Goal: Information Seeking & Learning: Learn about a topic

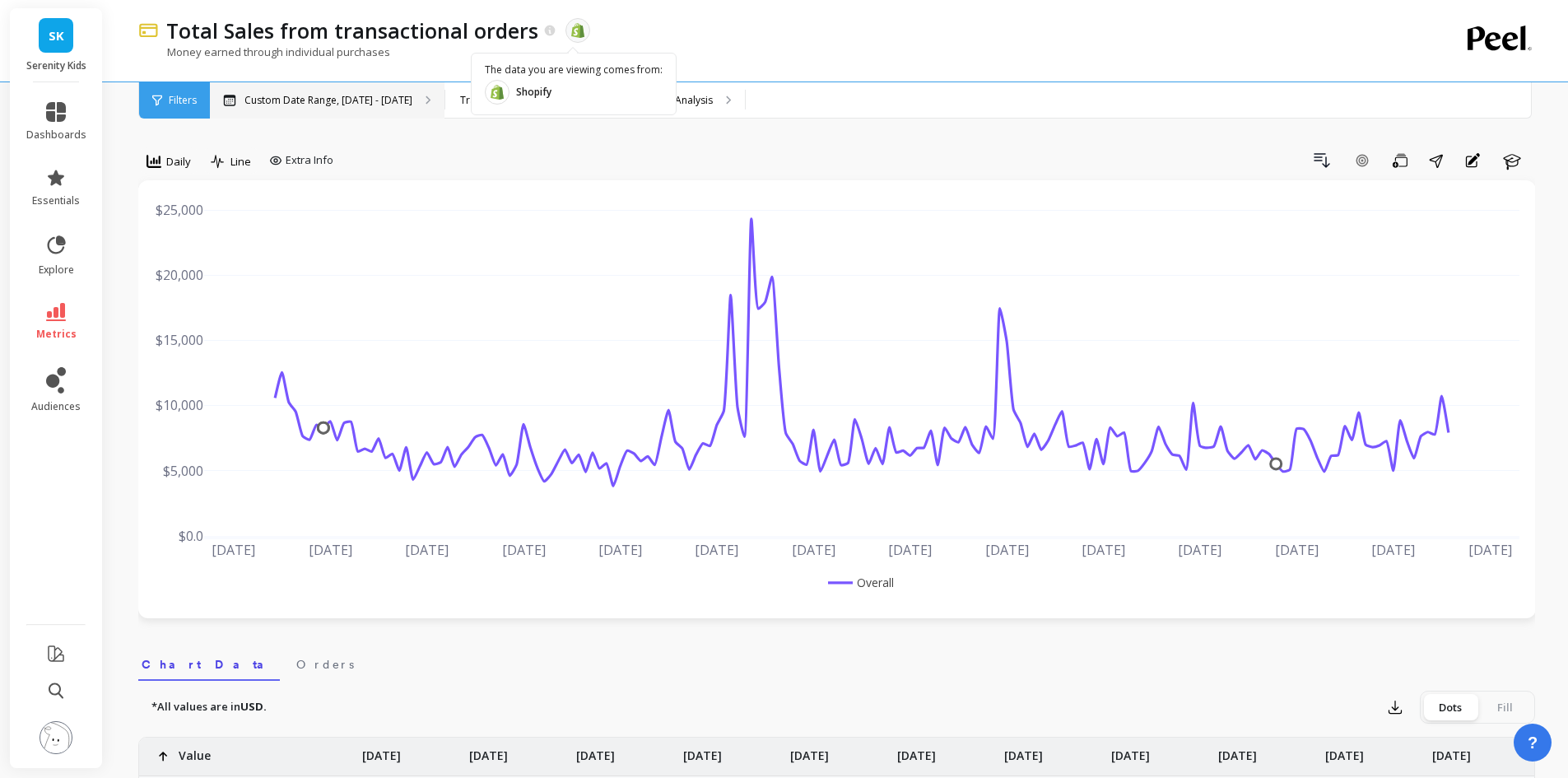
click at [362, 106] on p "Custom Date Range, Mar 1 - Aug 18" at bounding box center [328, 100] width 168 height 13
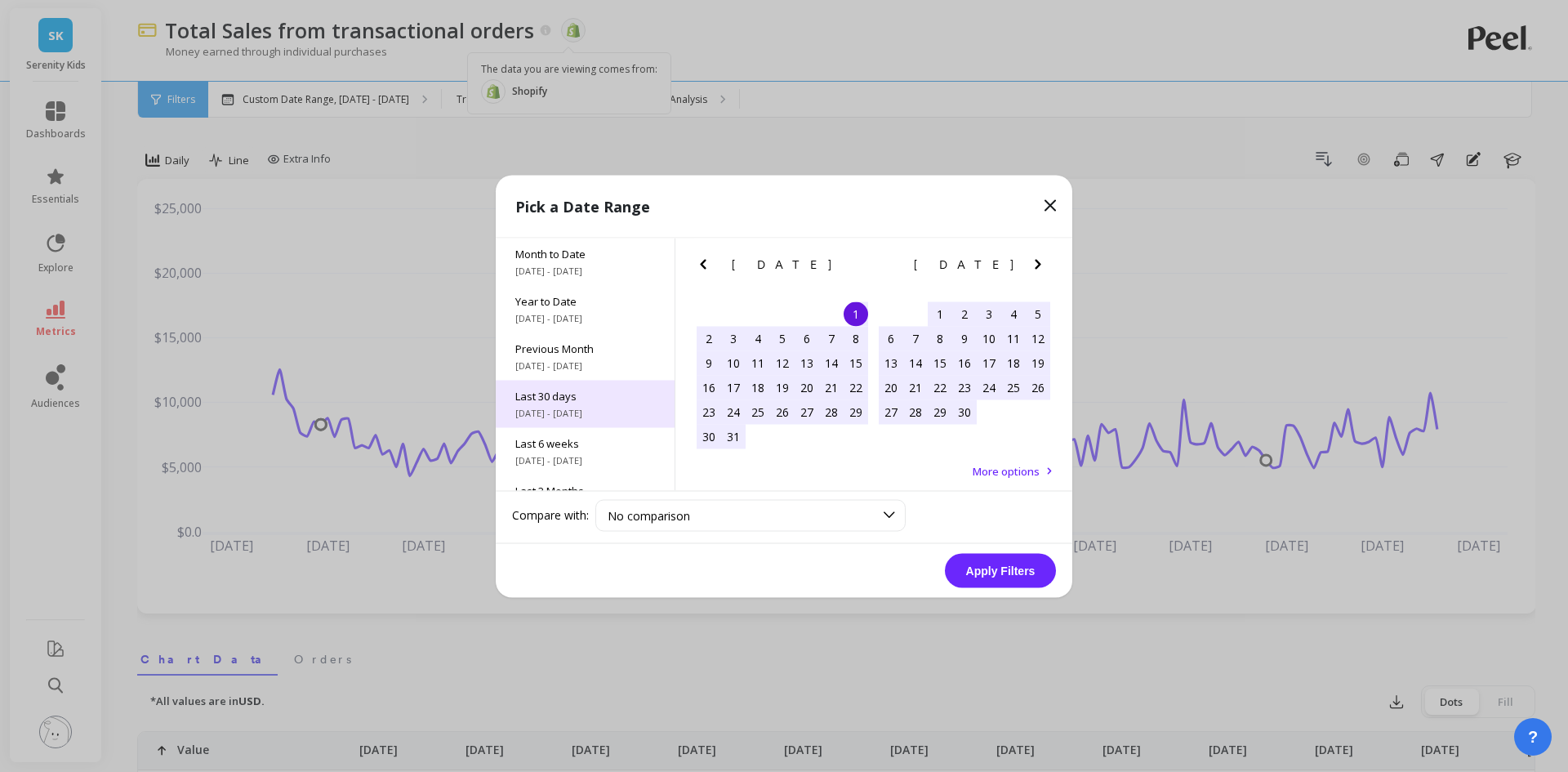
click at [624, 407] on span "7/20/2025 - 8/18/2025" at bounding box center [585, 412] width 139 height 13
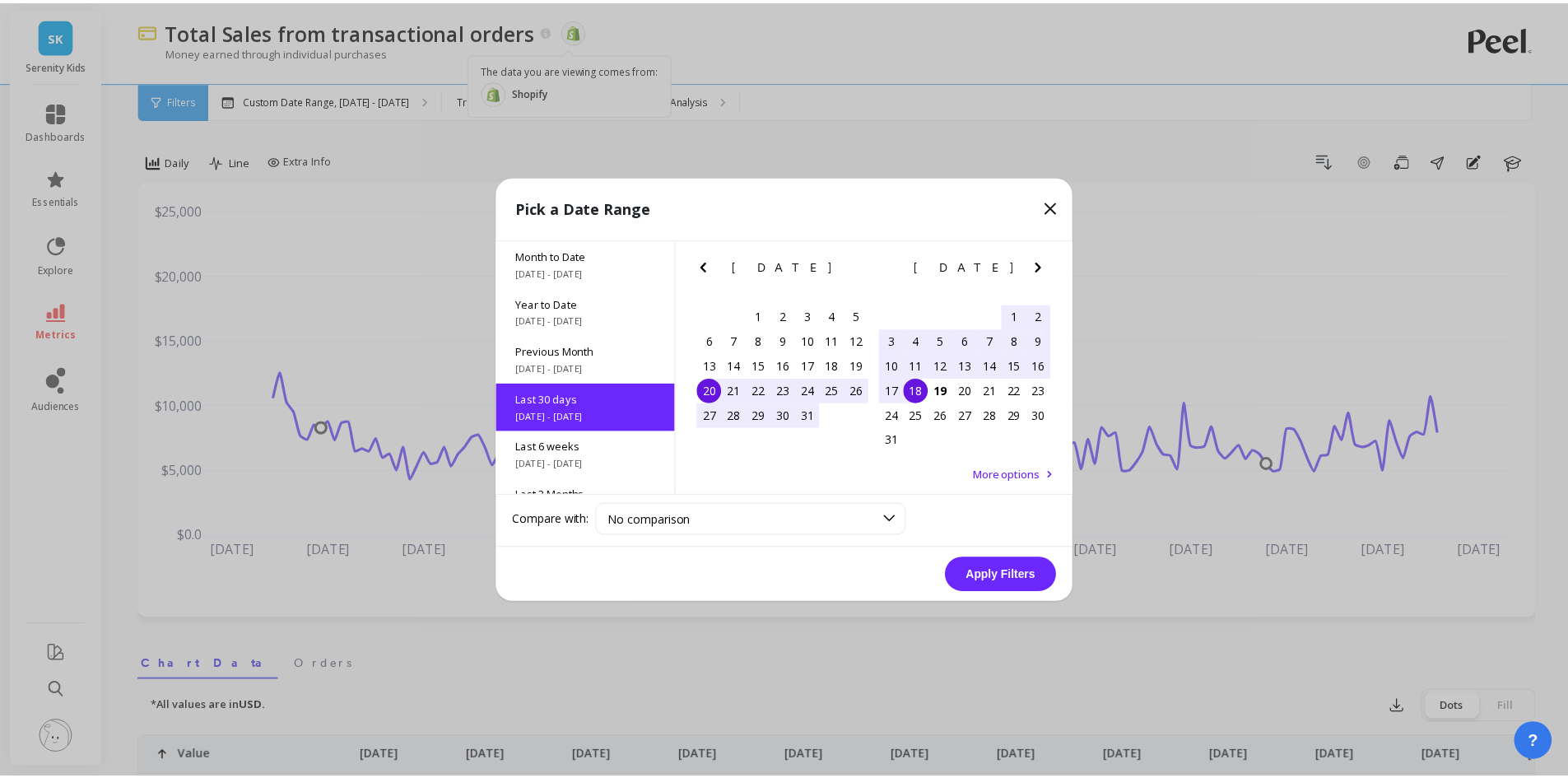
scroll to position [40, 0]
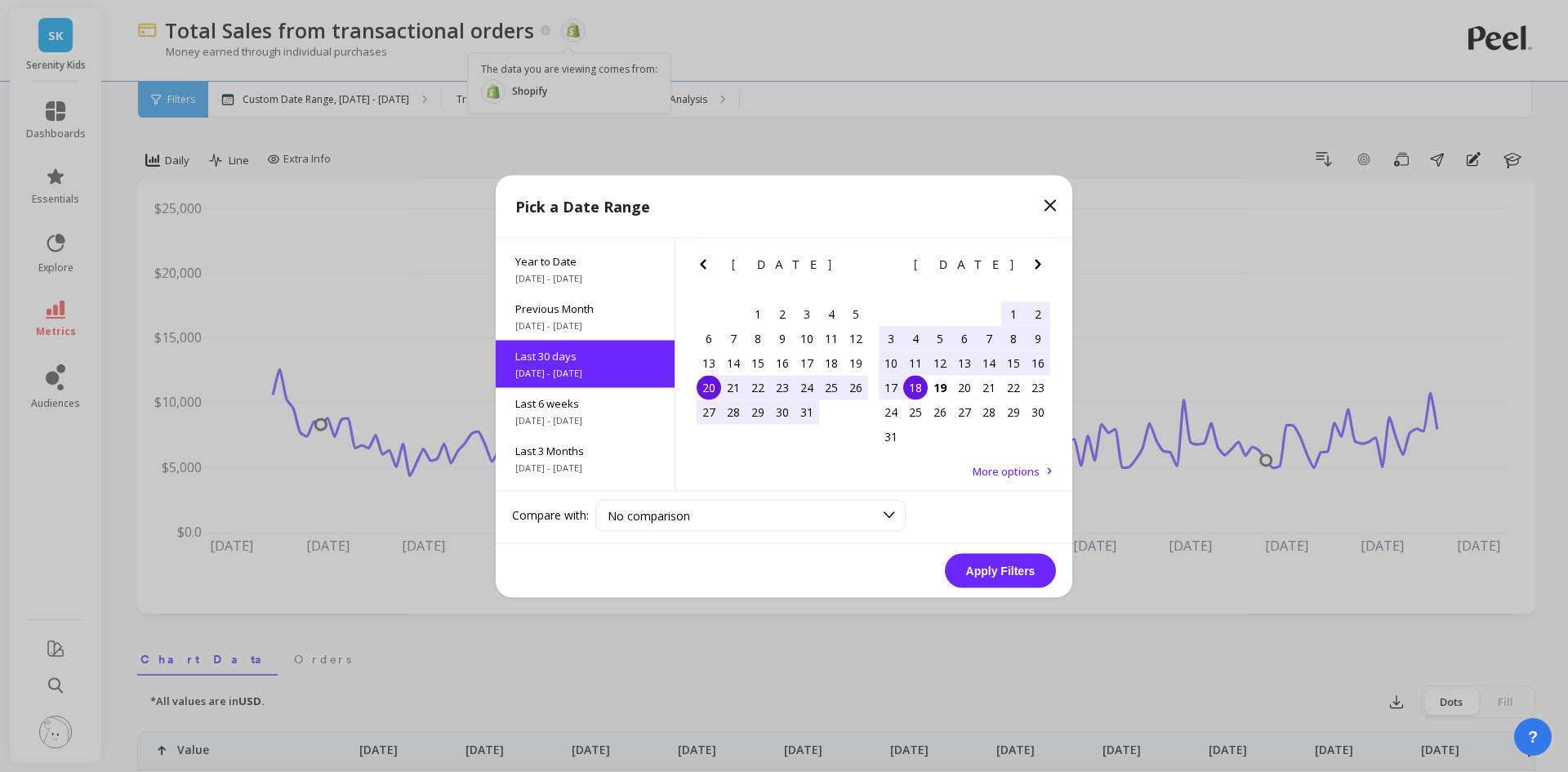
click at [976, 568] on button "Apply Filters" at bounding box center [1000, 570] width 111 height 34
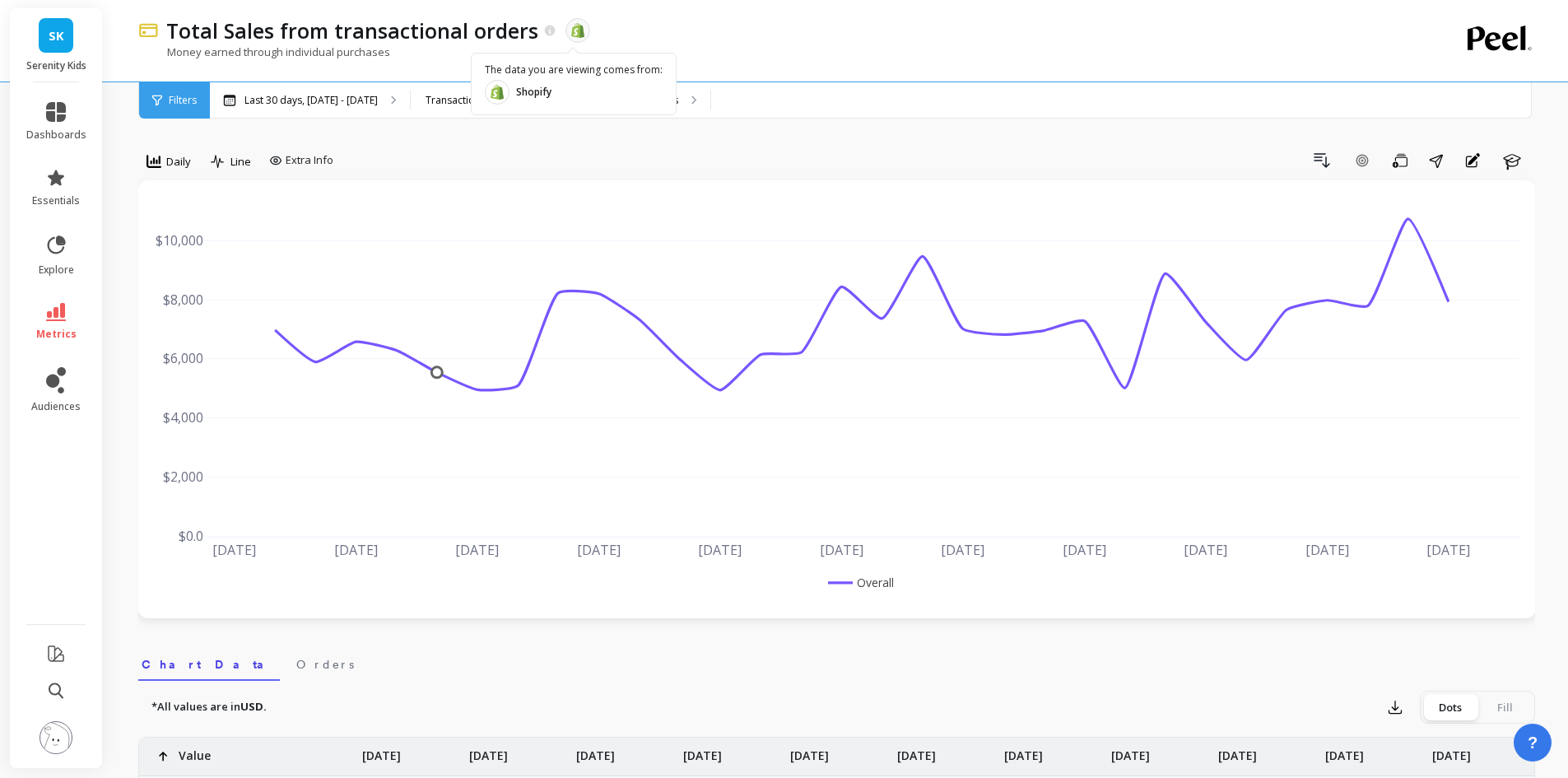
click at [878, 61] on div "Money earned through individual purchases" at bounding box center [769, 60] width 1262 height 31
click at [654, 106] on p "Segment Analysis" at bounding box center [637, 100] width 81 height 13
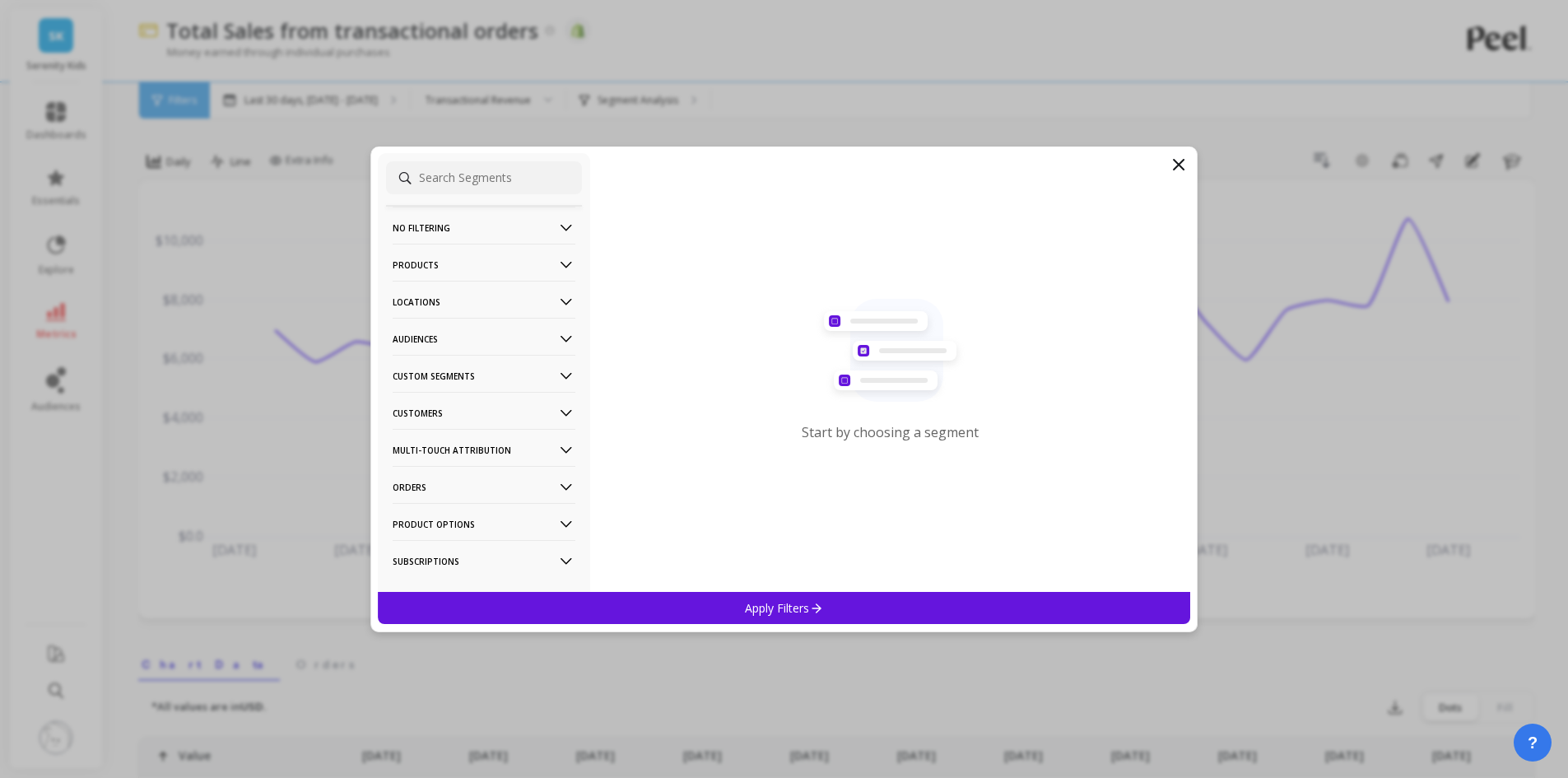
click at [458, 301] on p "Locations" at bounding box center [483, 301] width 182 height 42
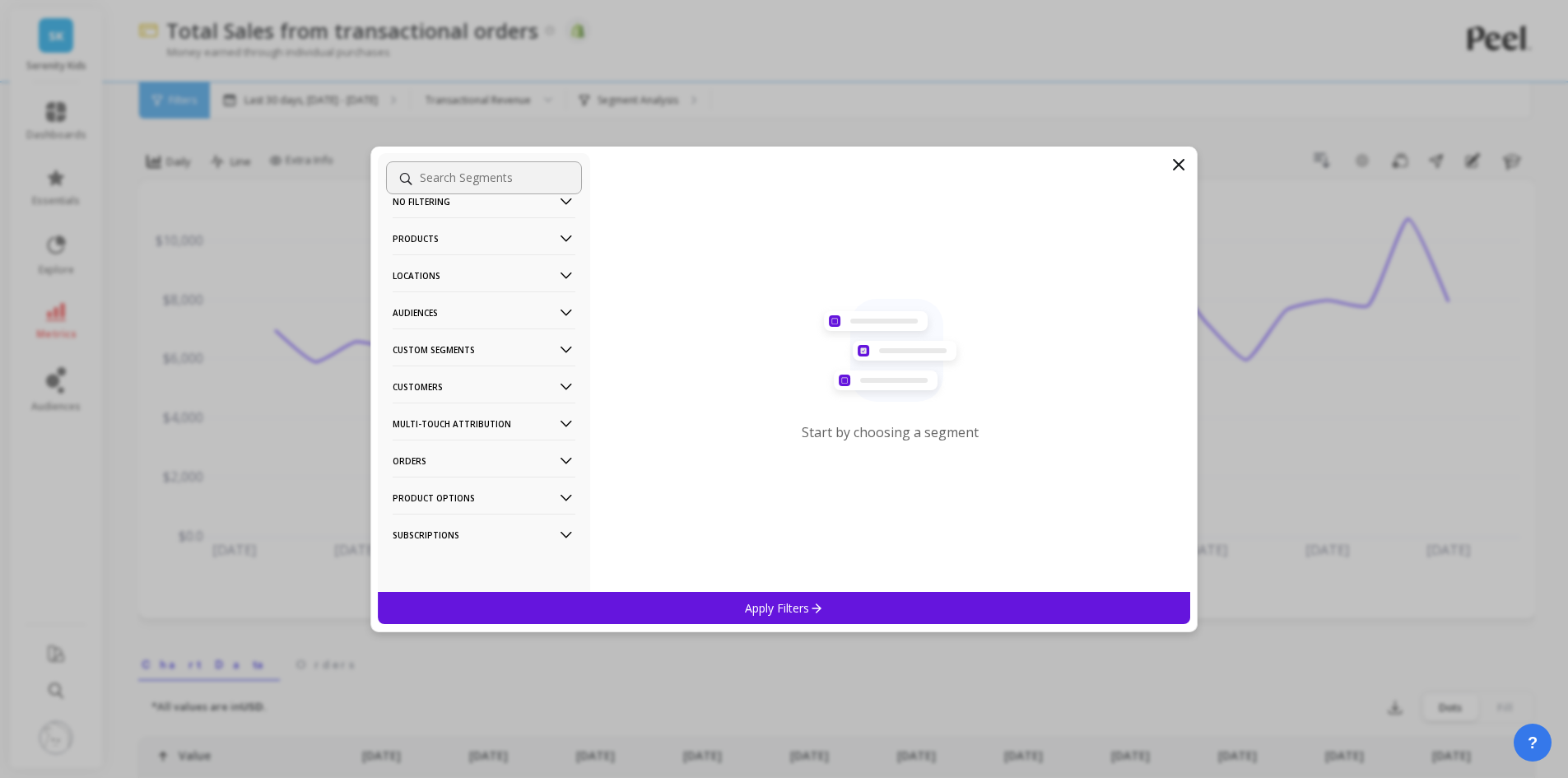
click at [477, 499] on p "Product Options" at bounding box center [483, 497] width 182 height 42
click at [473, 451] on p "Orders" at bounding box center [483, 460] width 182 height 42
click at [426, 532] on p "Subscriptions" at bounding box center [483, 534] width 182 height 42
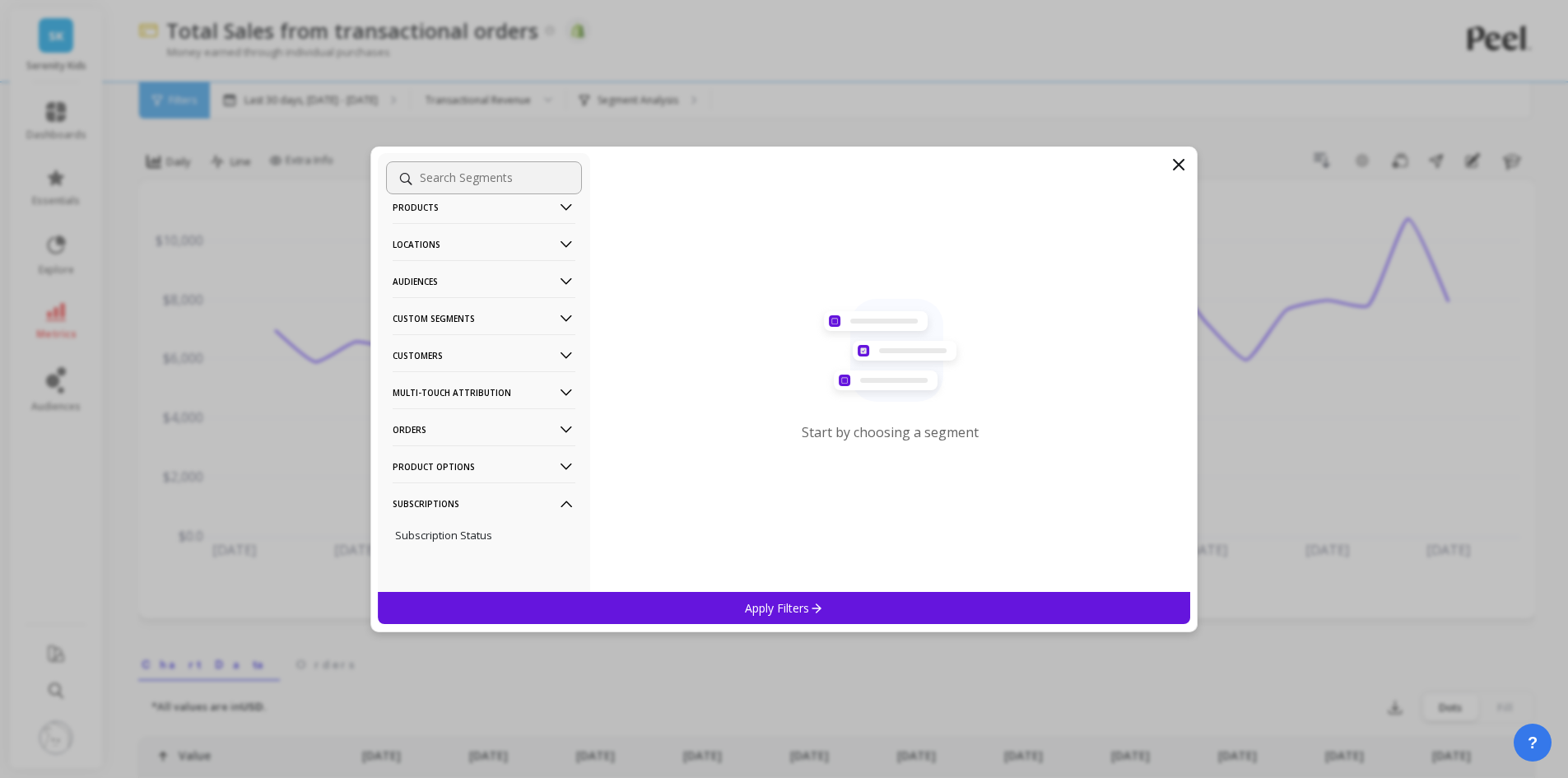
scroll to position [71, 0]
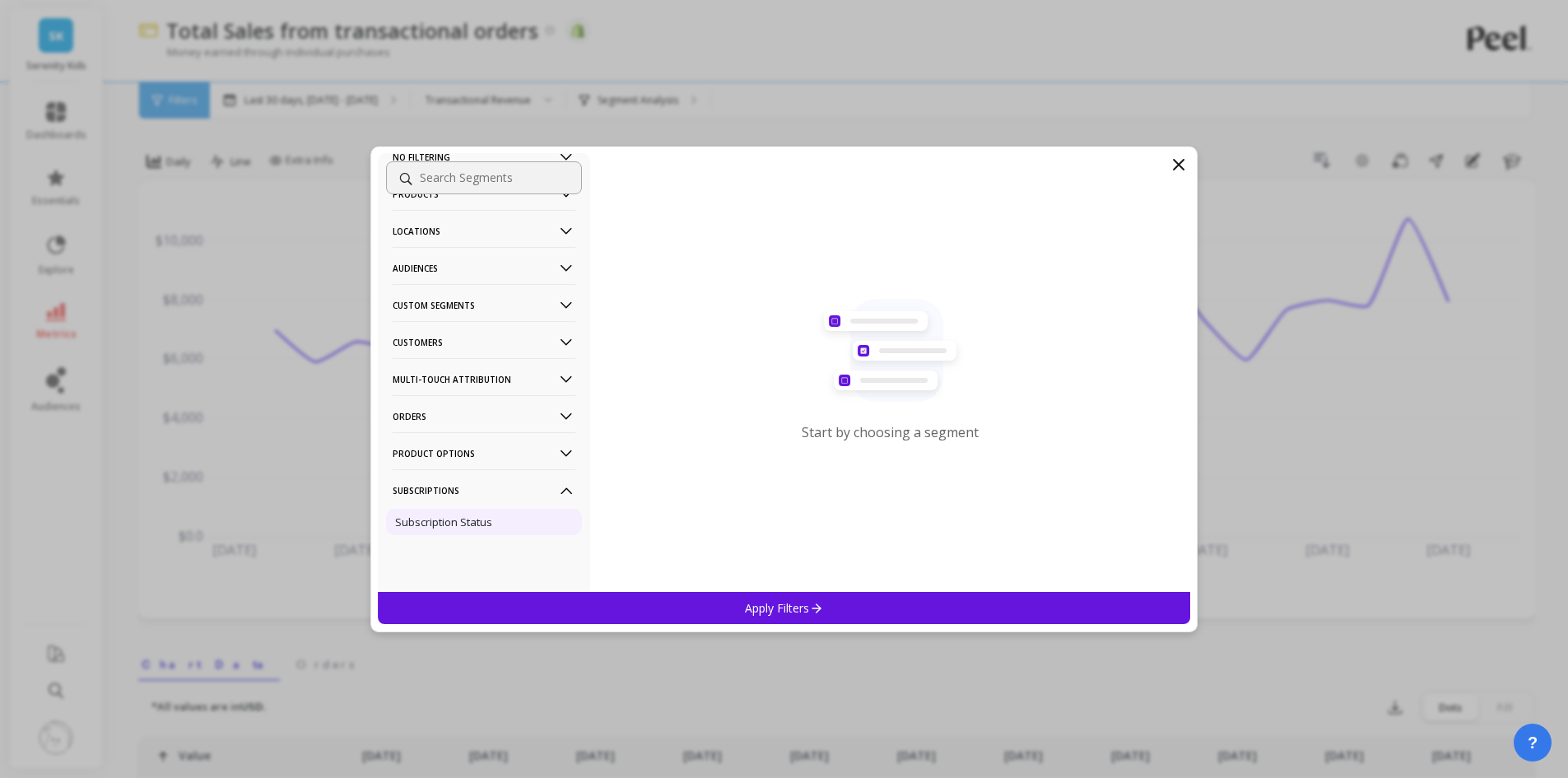
click at [441, 524] on p "Subscription Status" at bounding box center [443, 522] width 97 height 15
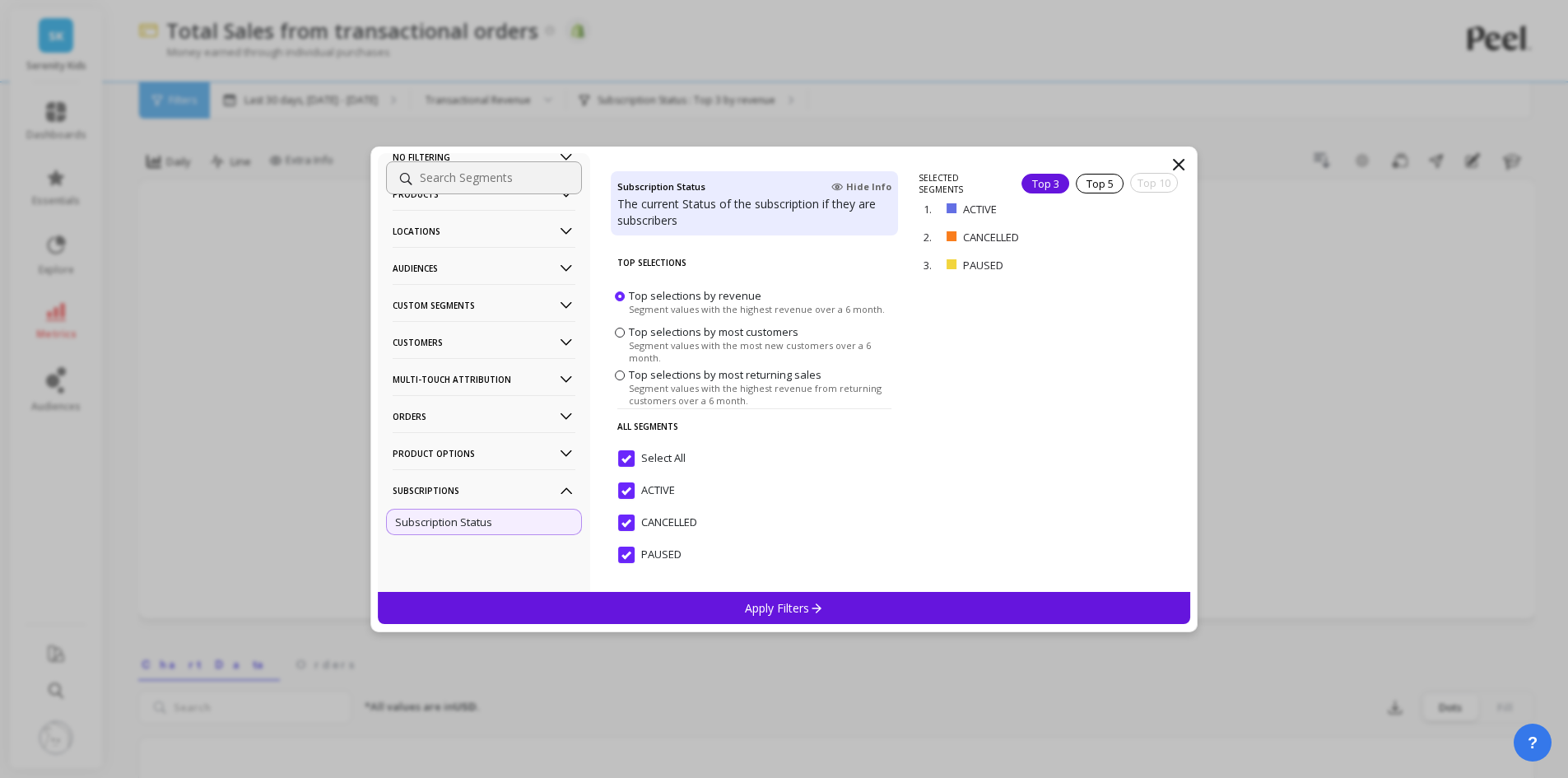
click at [891, 112] on div "No filtering Overall Products Product Collections Product Tags Product Types Pr…" at bounding box center [784, 389] width 1568 height 778
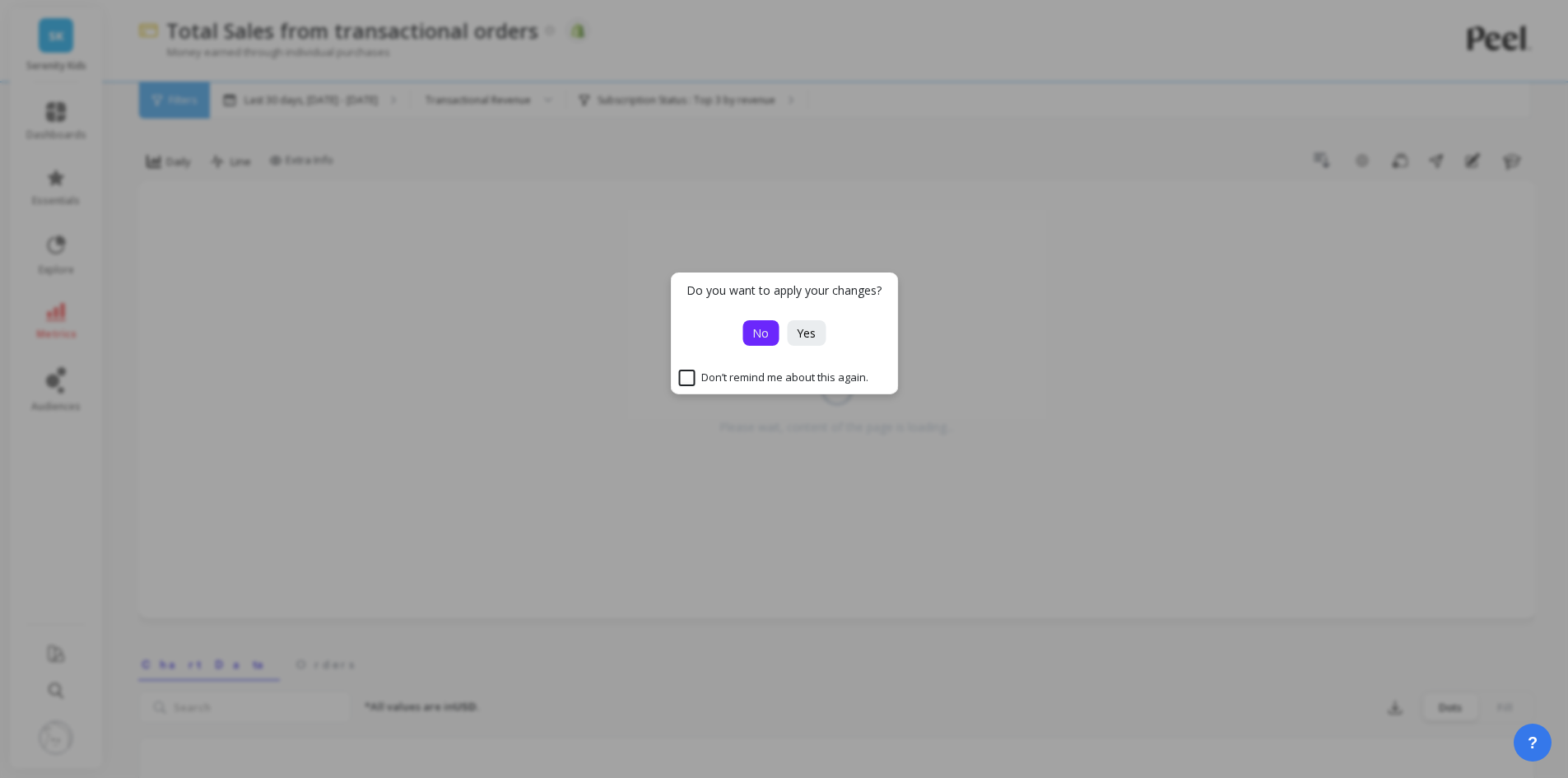
click at [754, 341] on button "No" at bounding box center [760, 333] width 36 height 26
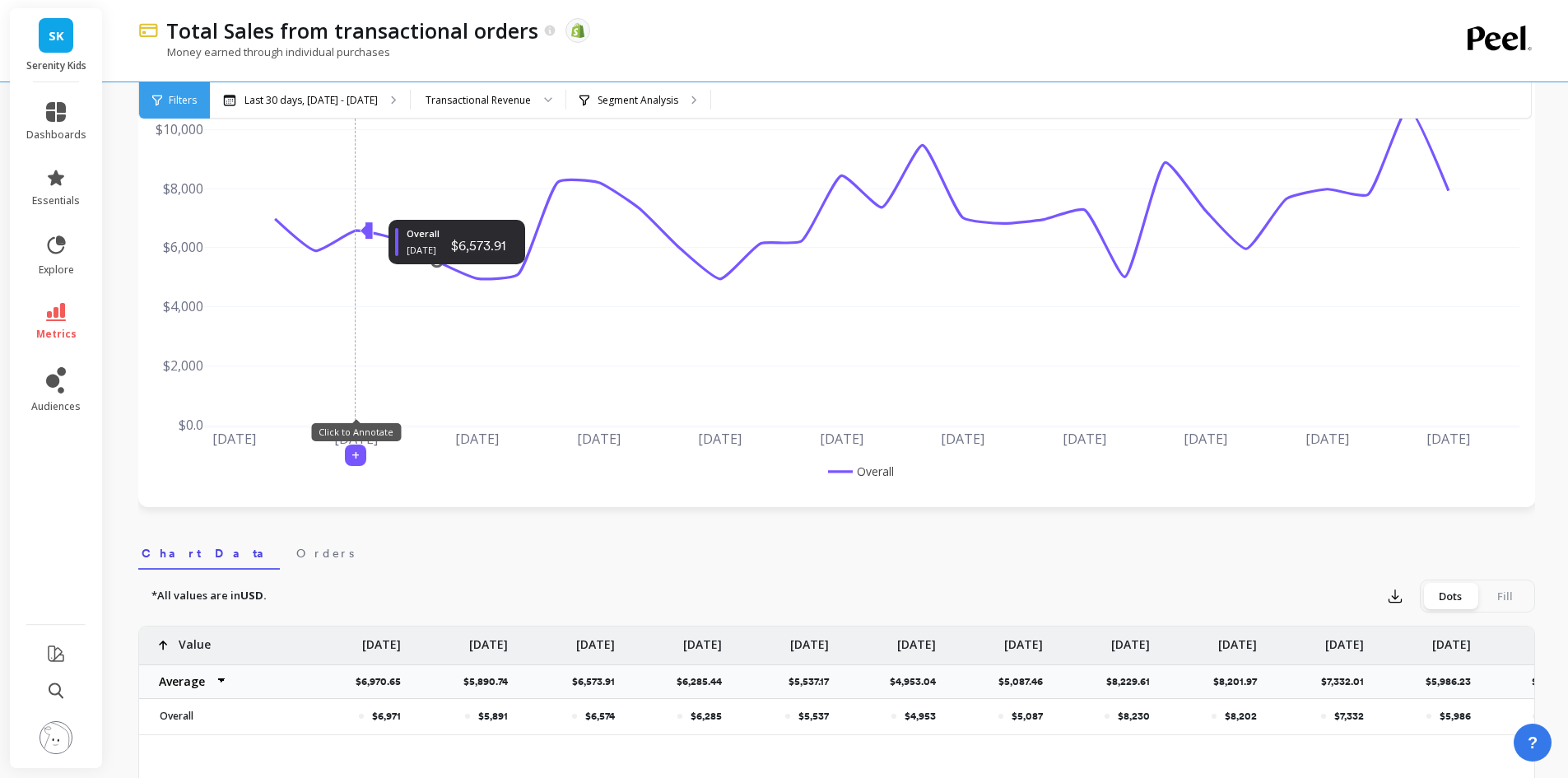
scroll to position [247, 0]
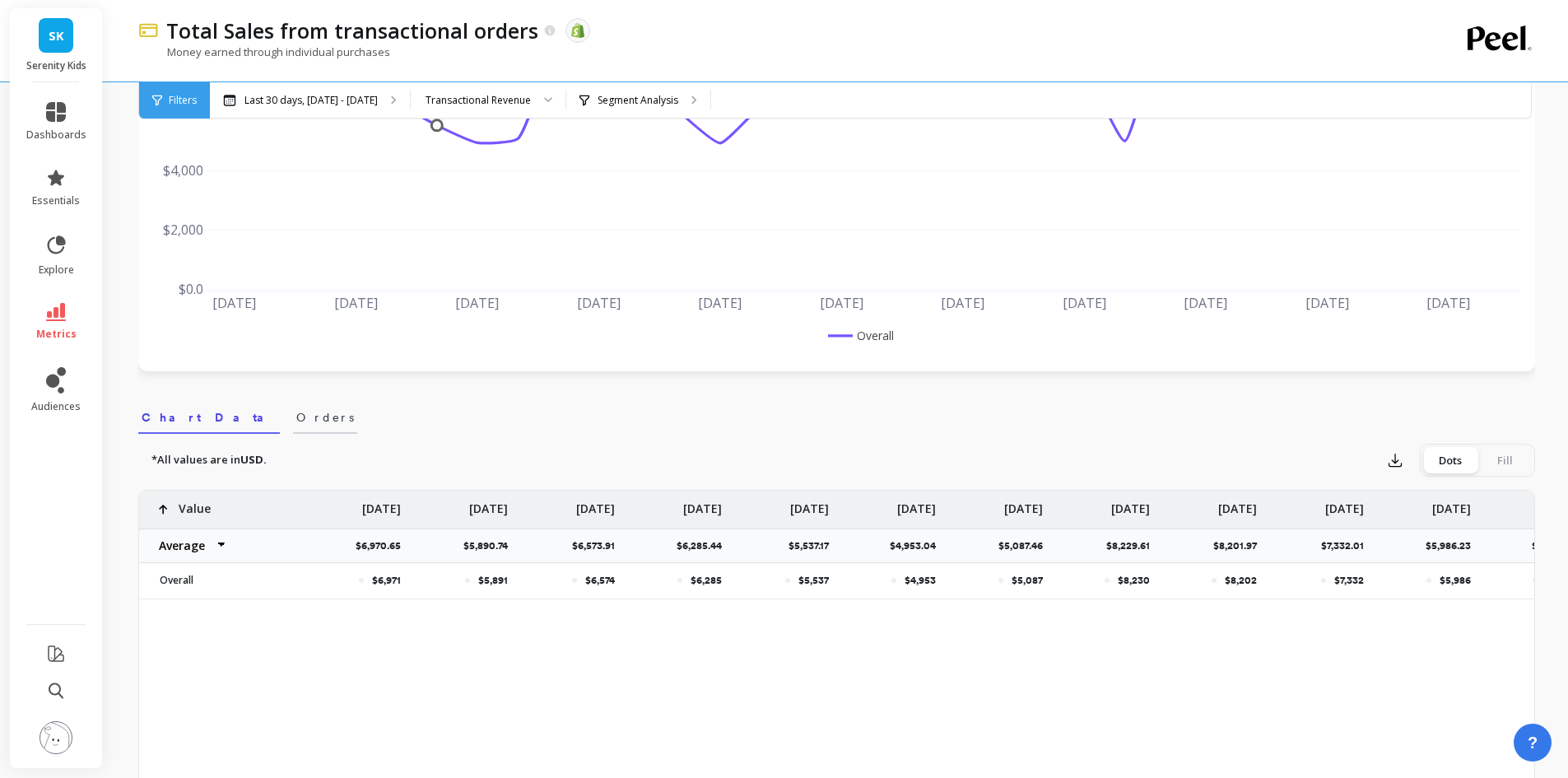
click at [293, 425] on link "Orders" at bounding box center [325, 415] width 64 height 38
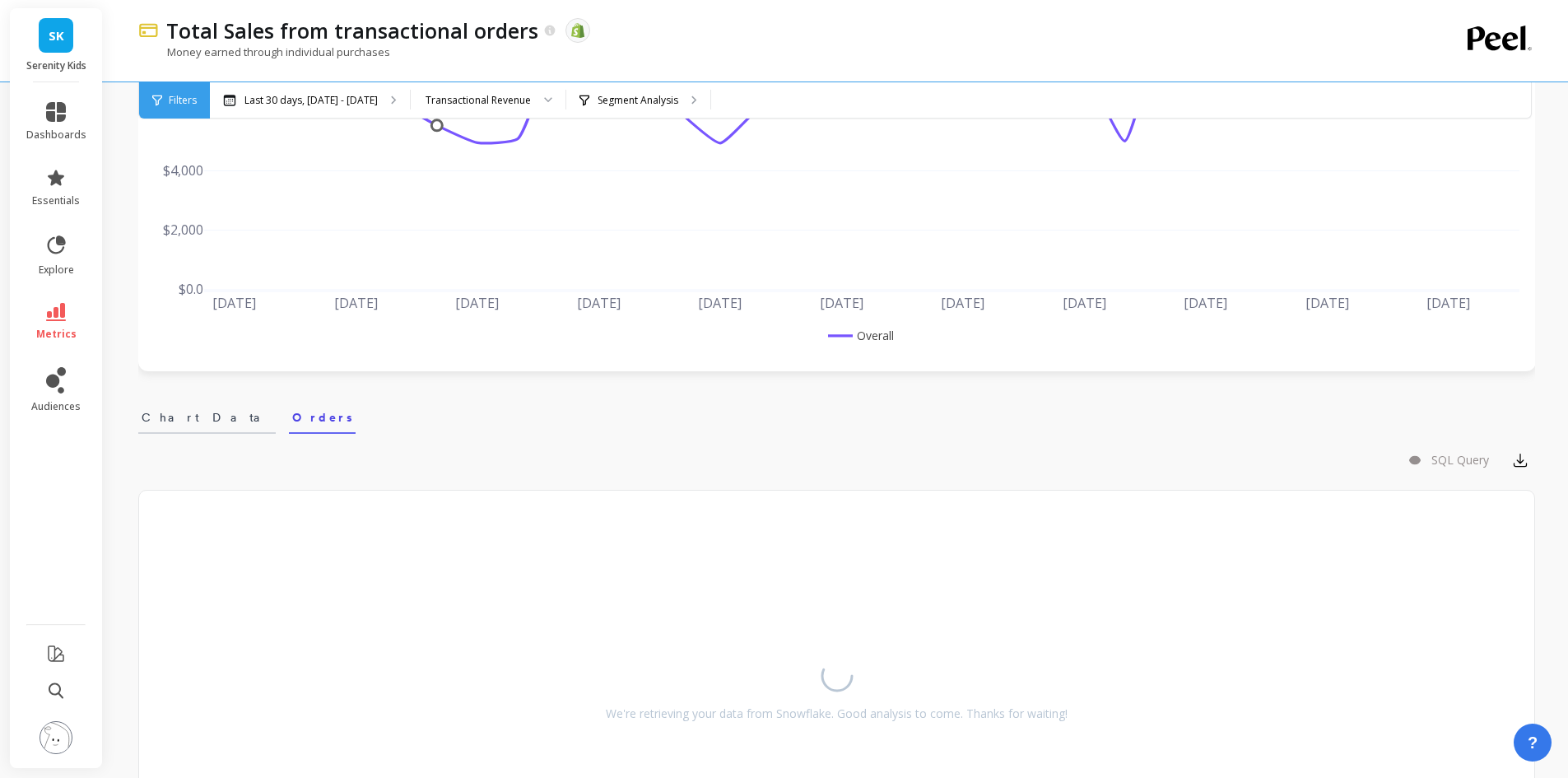
click at [168, 421] on span "Chart Data" at bounding box center [206, 417] width 131 height 16
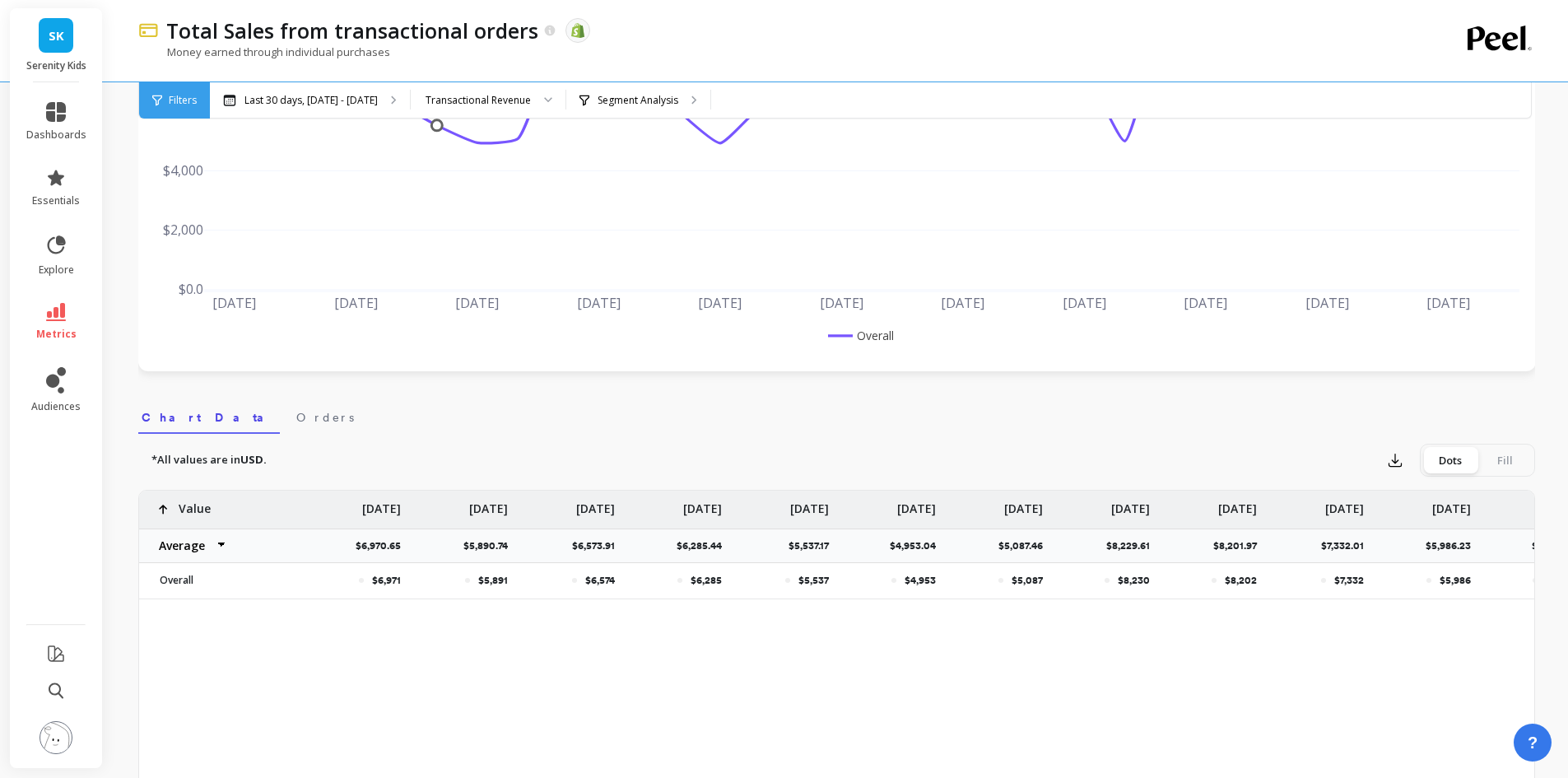
scroll to position [512, 0]
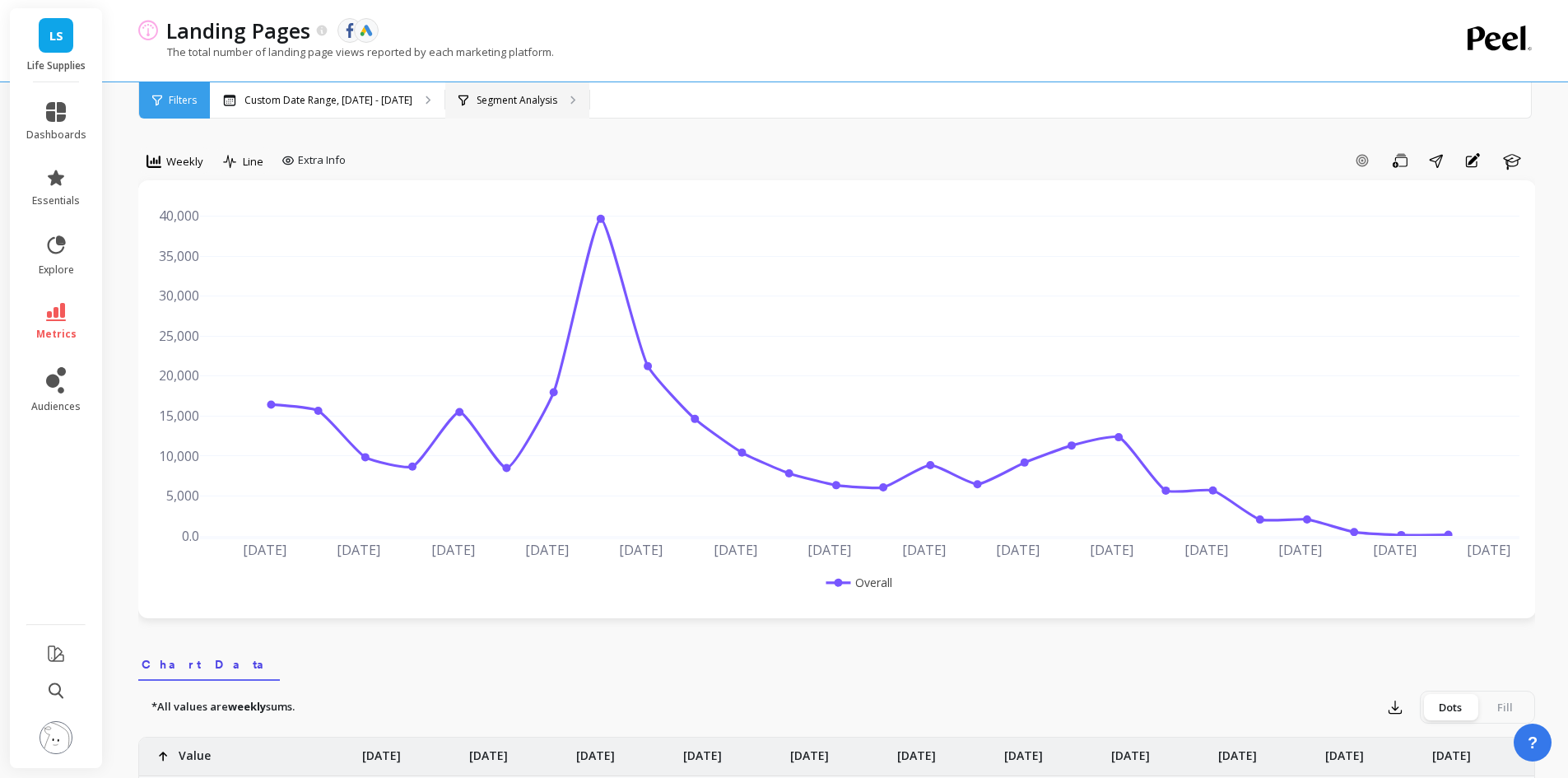
click at [544, 92] on div "Segment Analysis" at bounding box center [517, 100] width 144 height 36
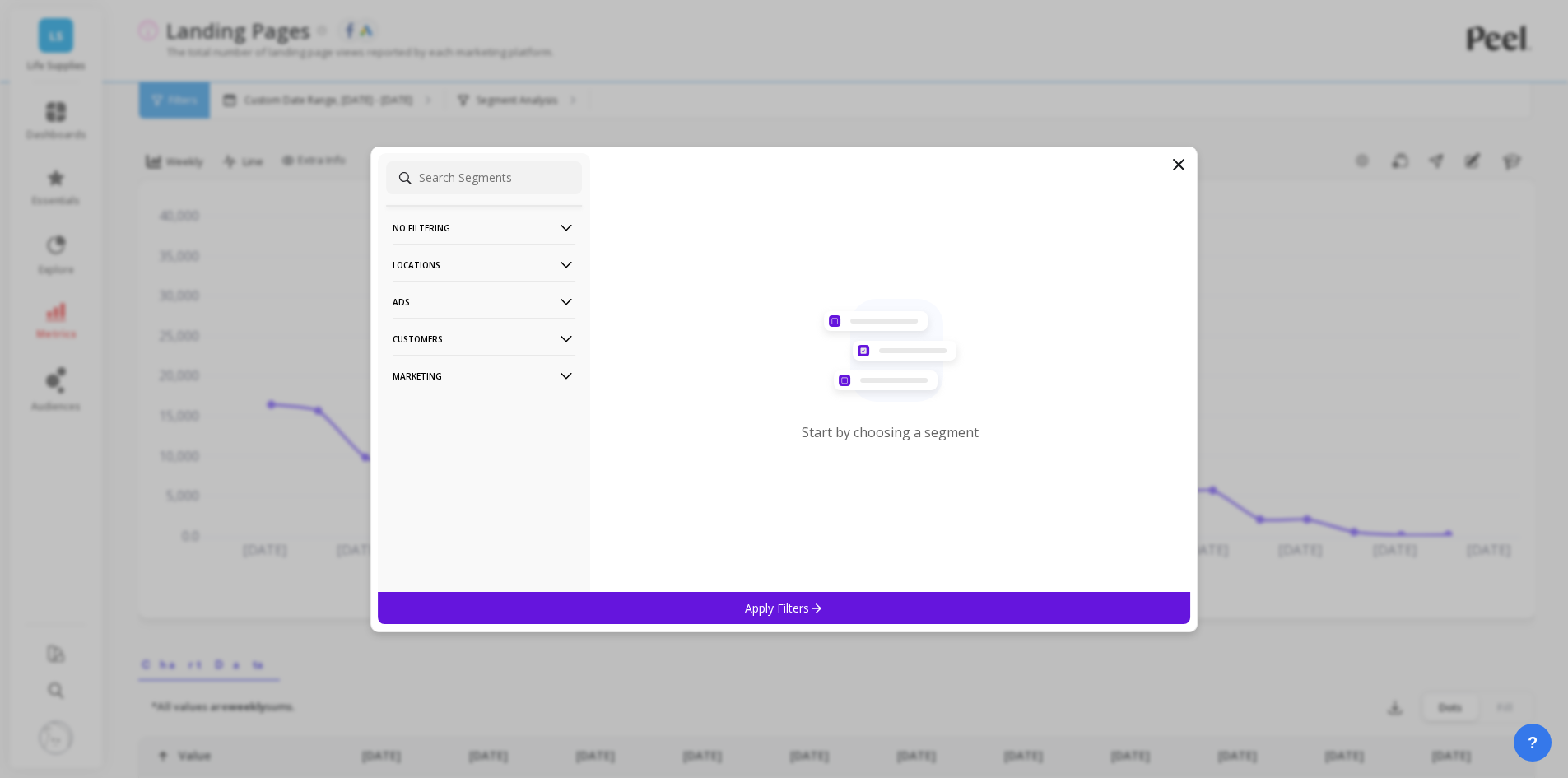
click at [465, 257] on p "Locations" at bounding box center [483, 264] width 182 height 42
click at [450, 301] on div "Countries" at bounding box center [484, 296] width 196 height 27
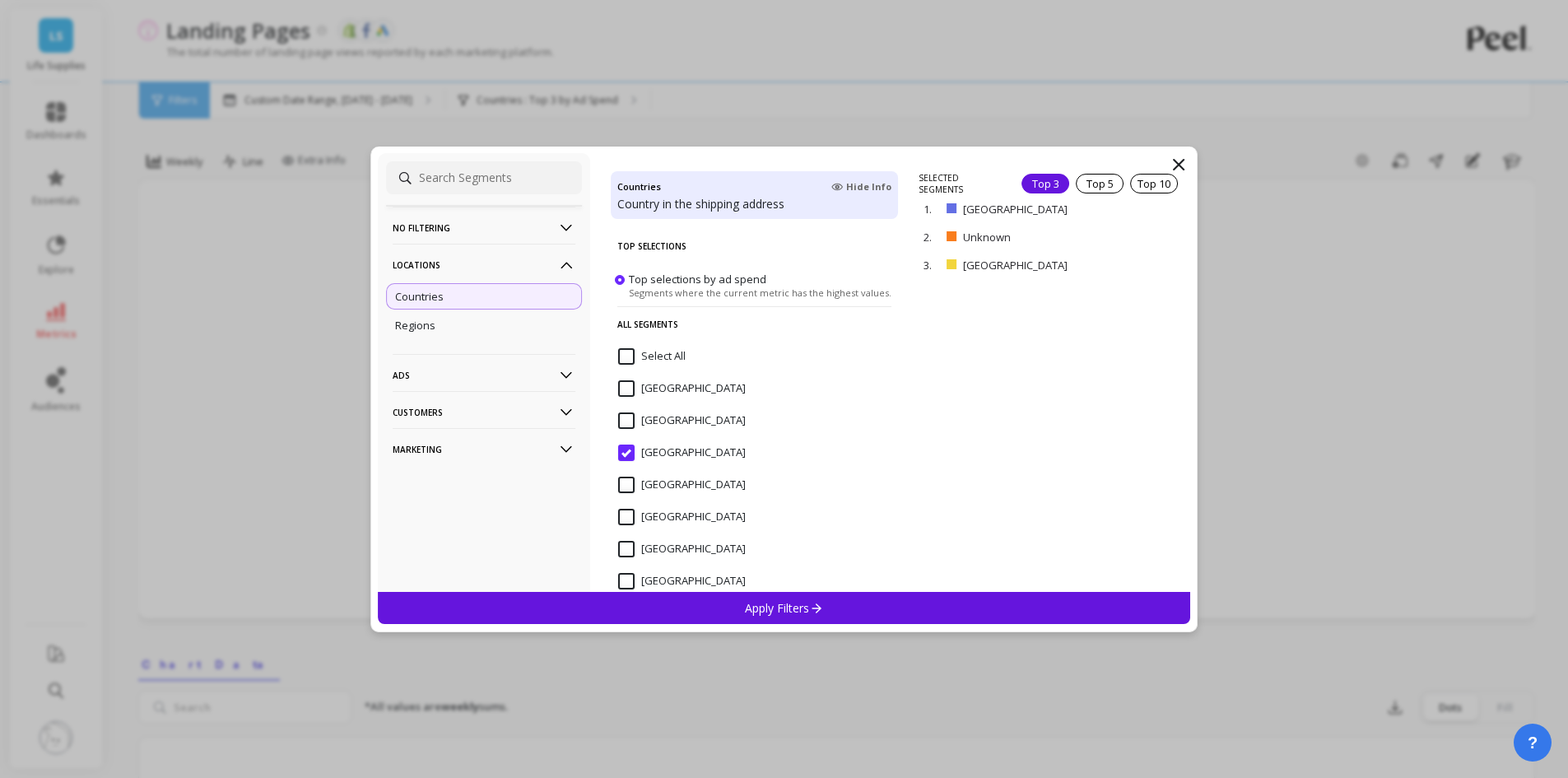
click at [521, 385] on p "Ads" at bounding box center [483, 375] width 182 height 42
click at [474, 439] on div "Campaigns" at bounding box center [484, 435] width 196 height 27
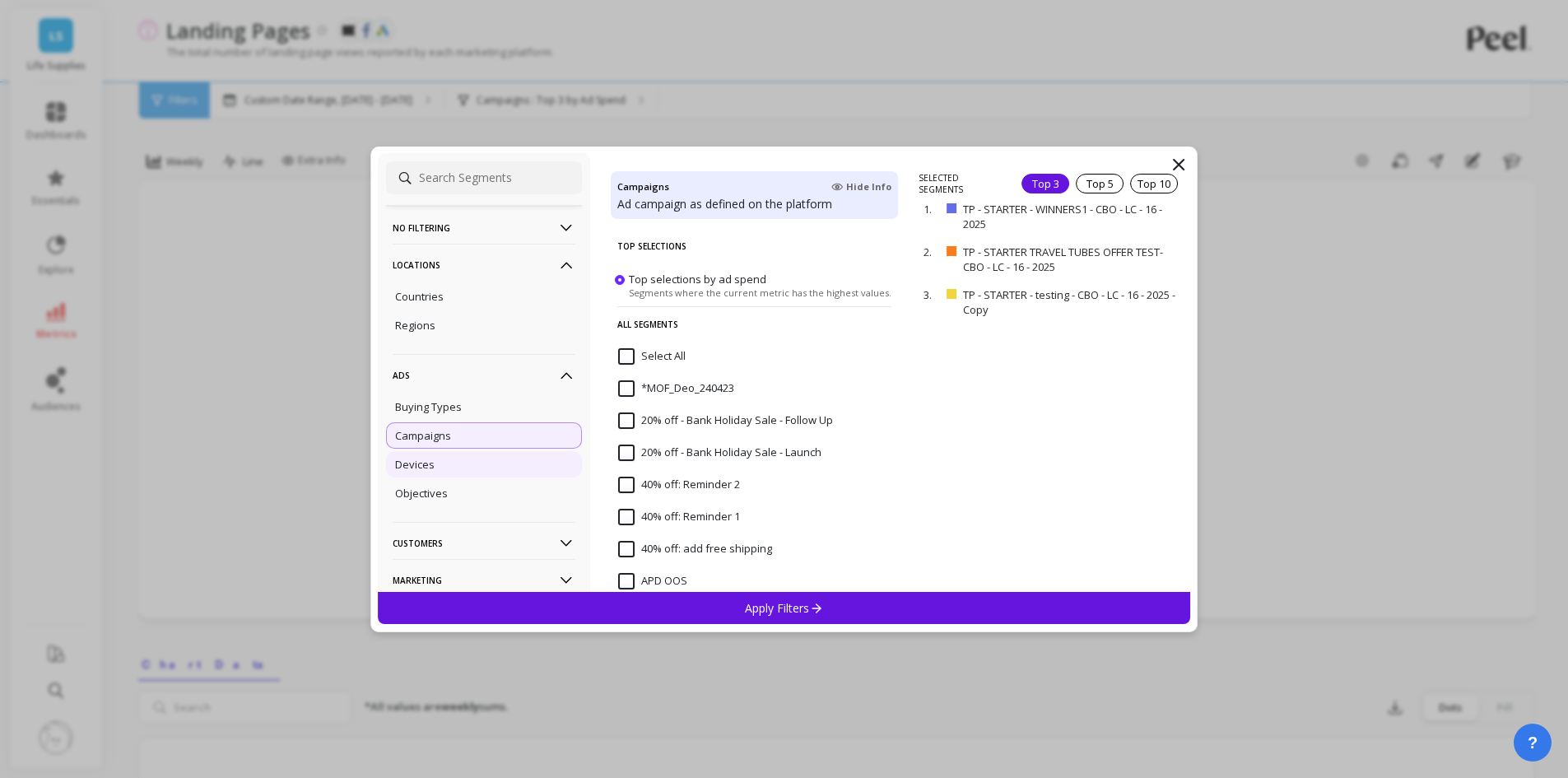
click at [463, 460] on div "Devices" at bounding box center [484, 465] width 196 height 27
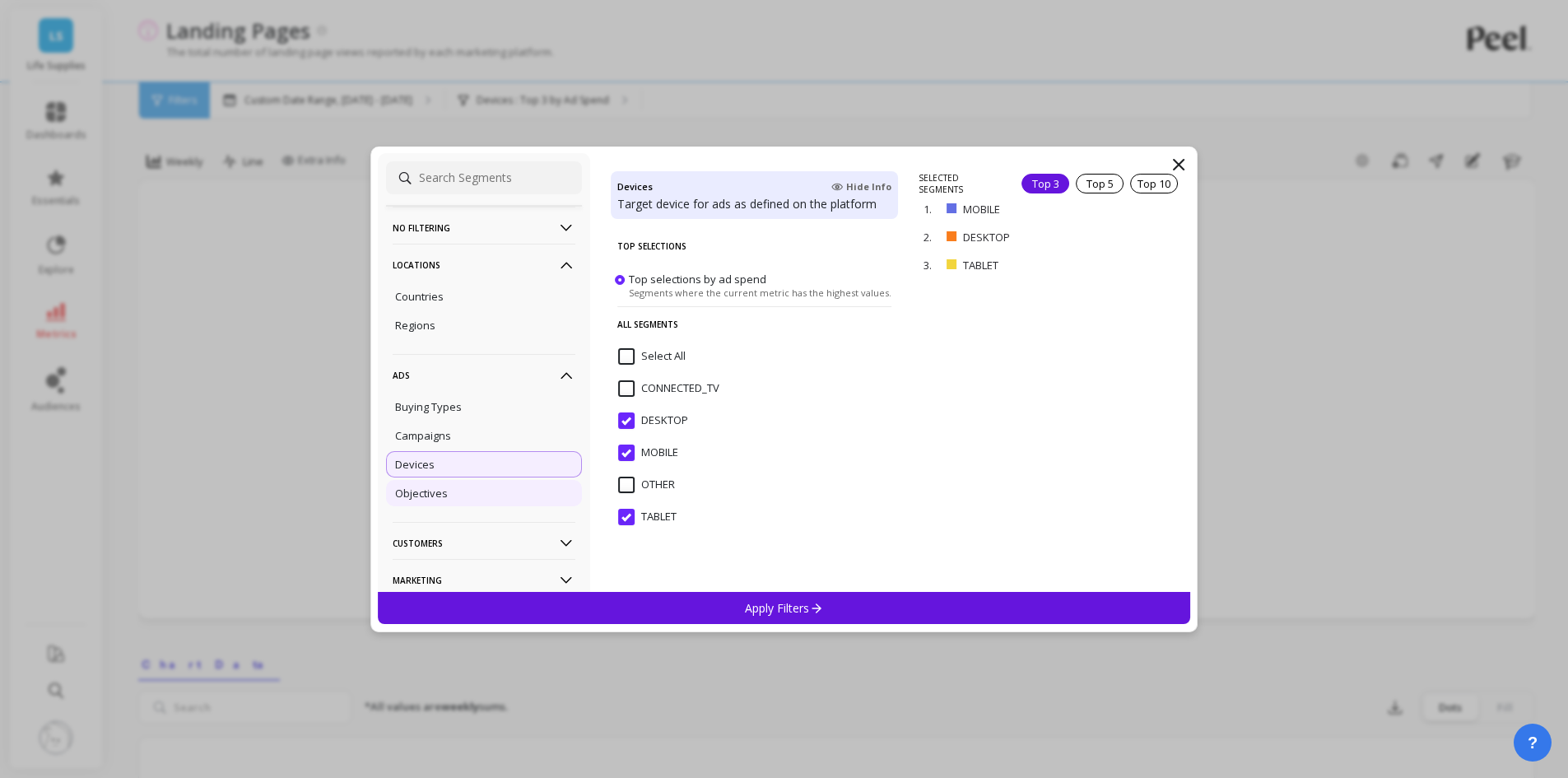
click at [445, 488] on p "Objectives" at bounding box center [421, 493] width 53 height 15
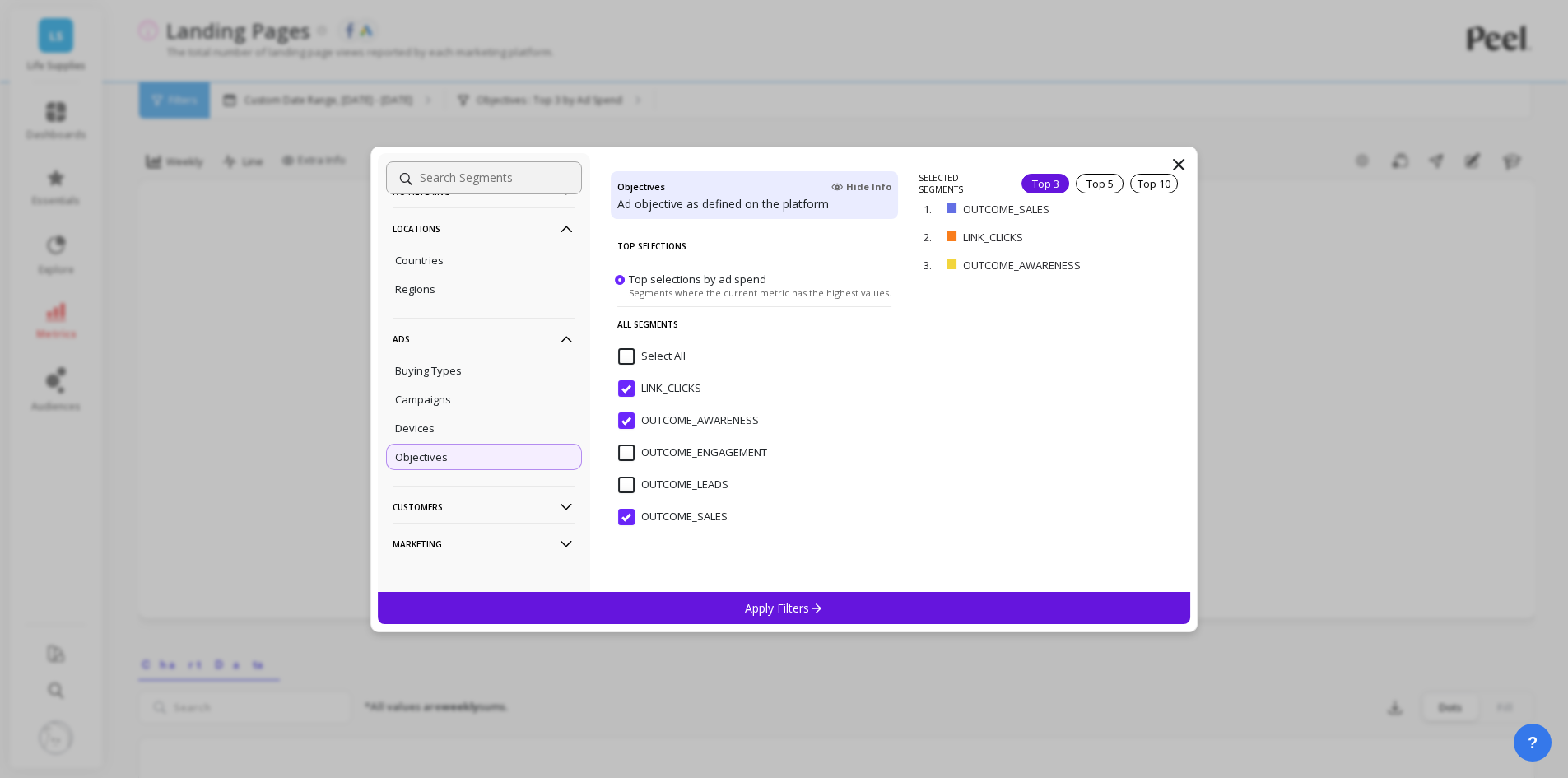
scroll to position [45, 0]
click at [462, 531] on p "Marketing" at bounding box center [483, 534] width 182 height 42
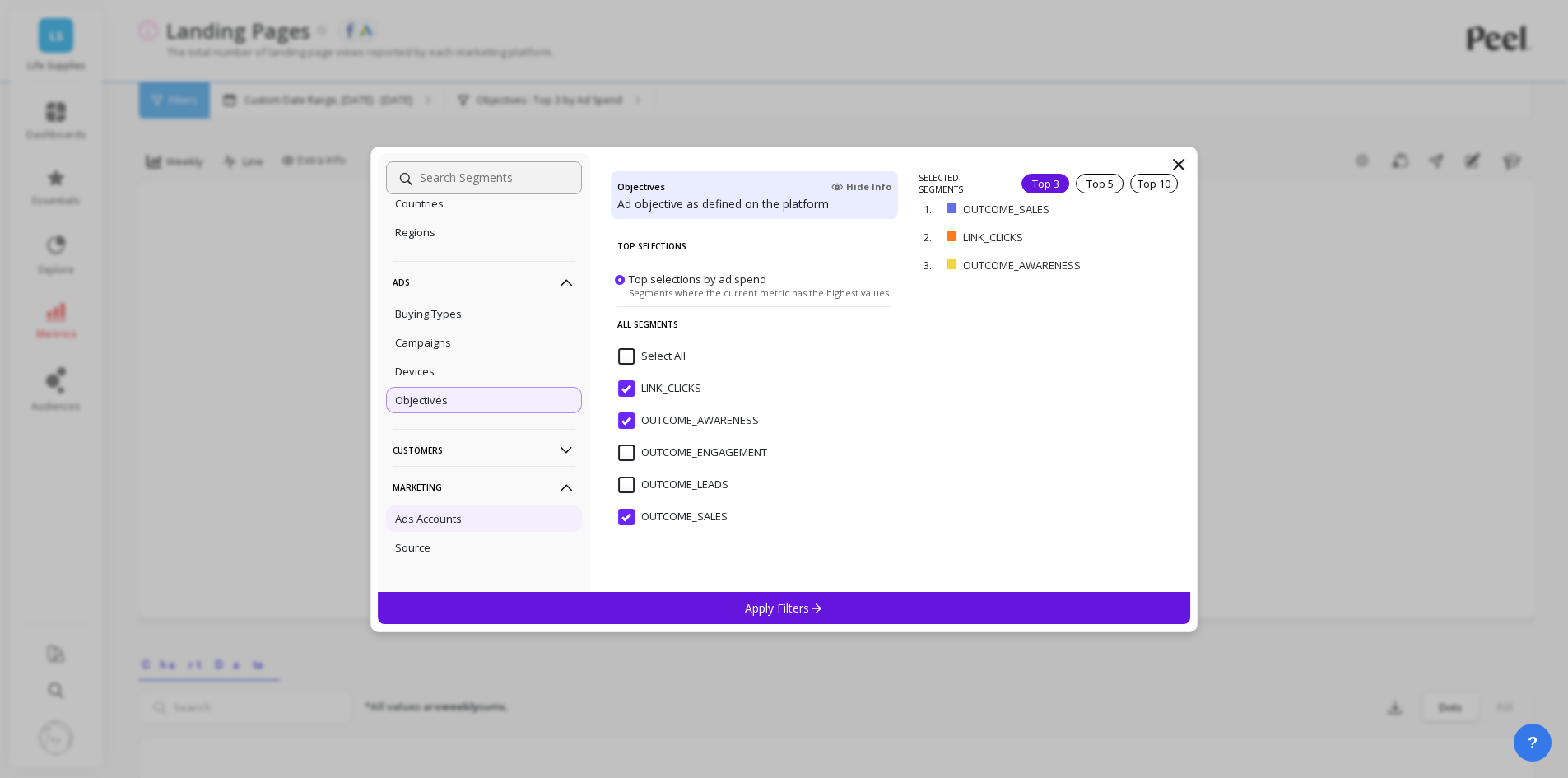
scroll to position [118, 0]
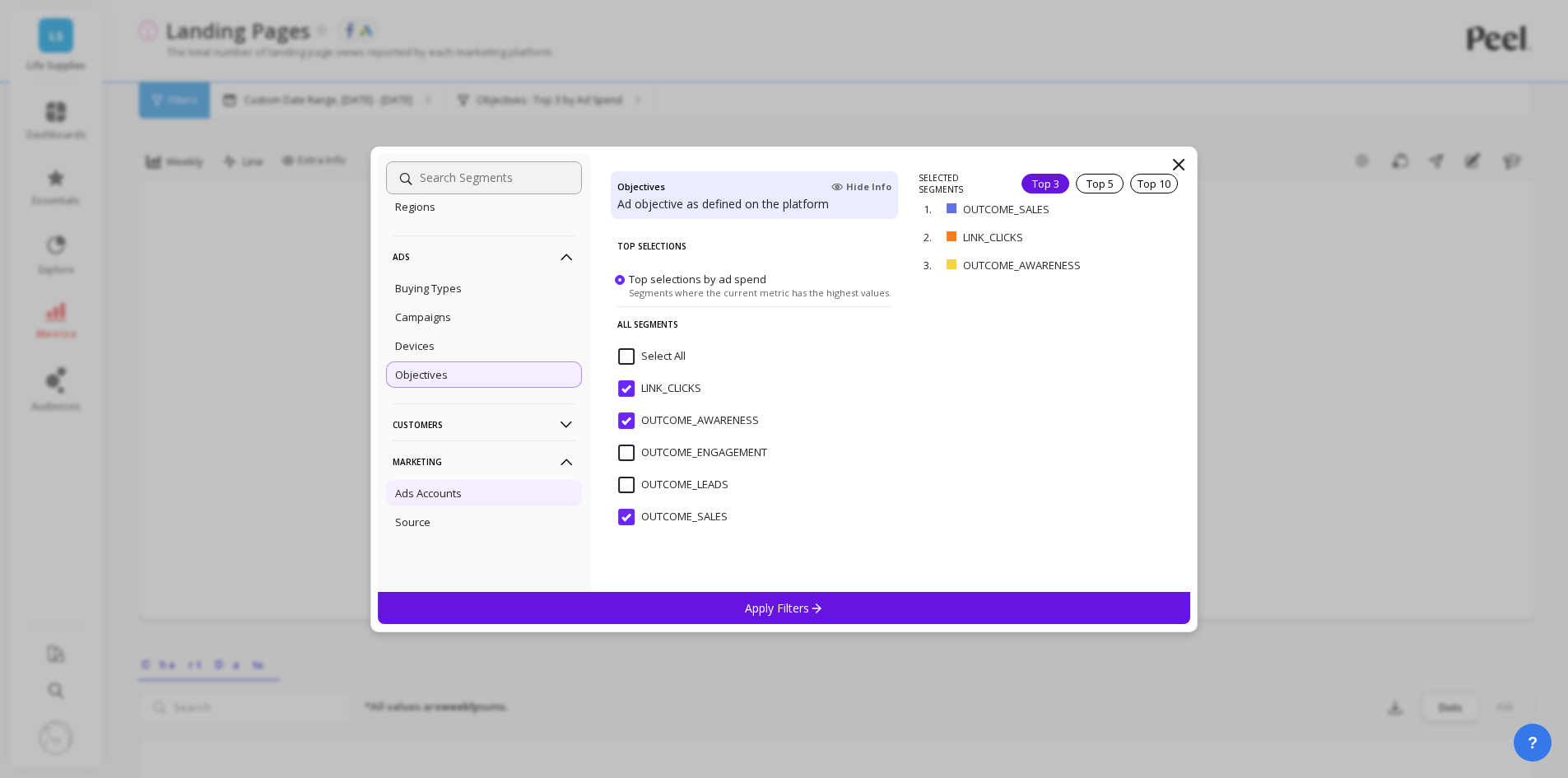
click at [455, 495] on p "Ads Accounts" at bounding box center [428, 493] width 67 height 15
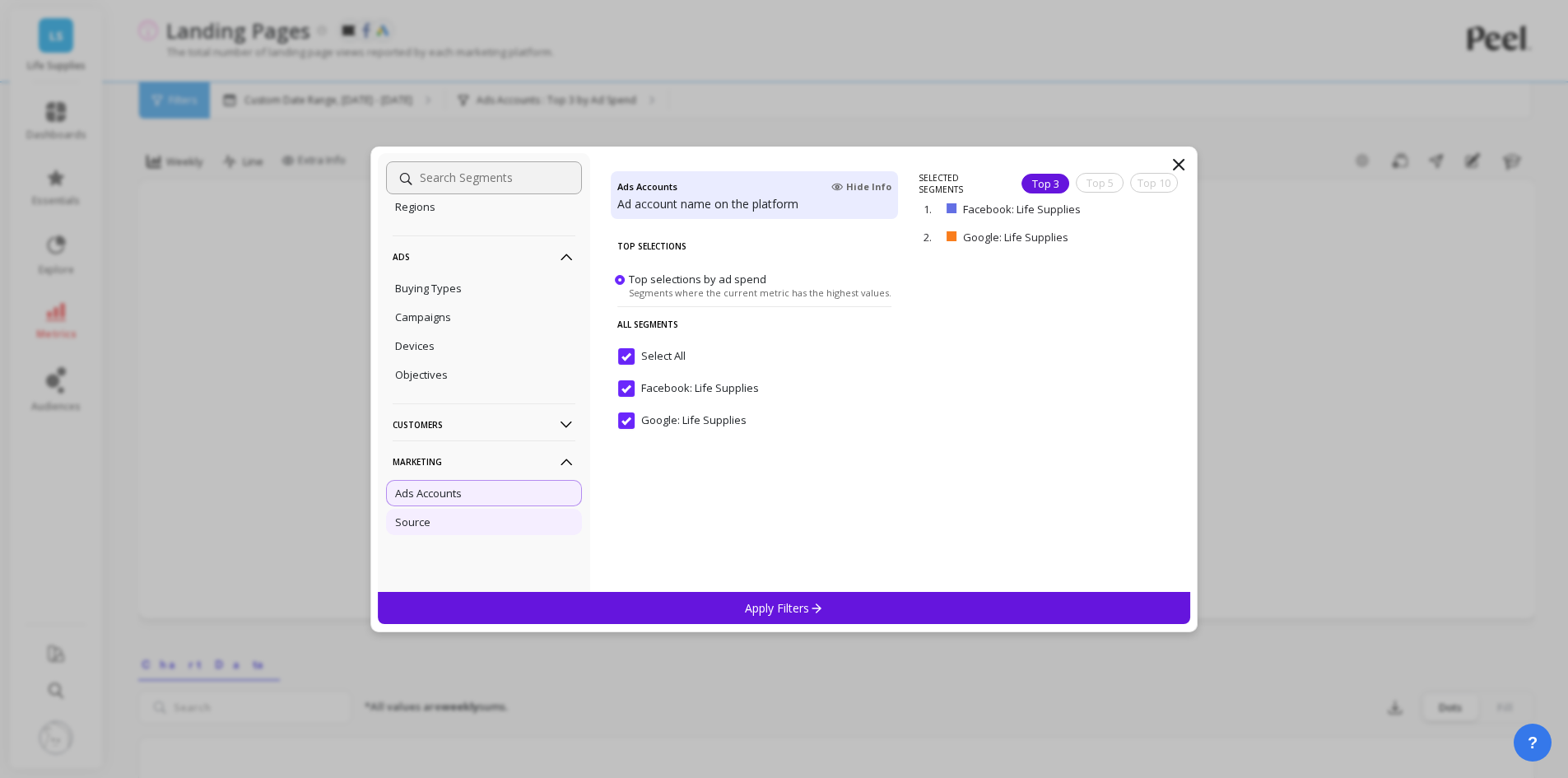
click at [418, 524] on p "Source" at bounding box center [413, 522] width 36 height 15
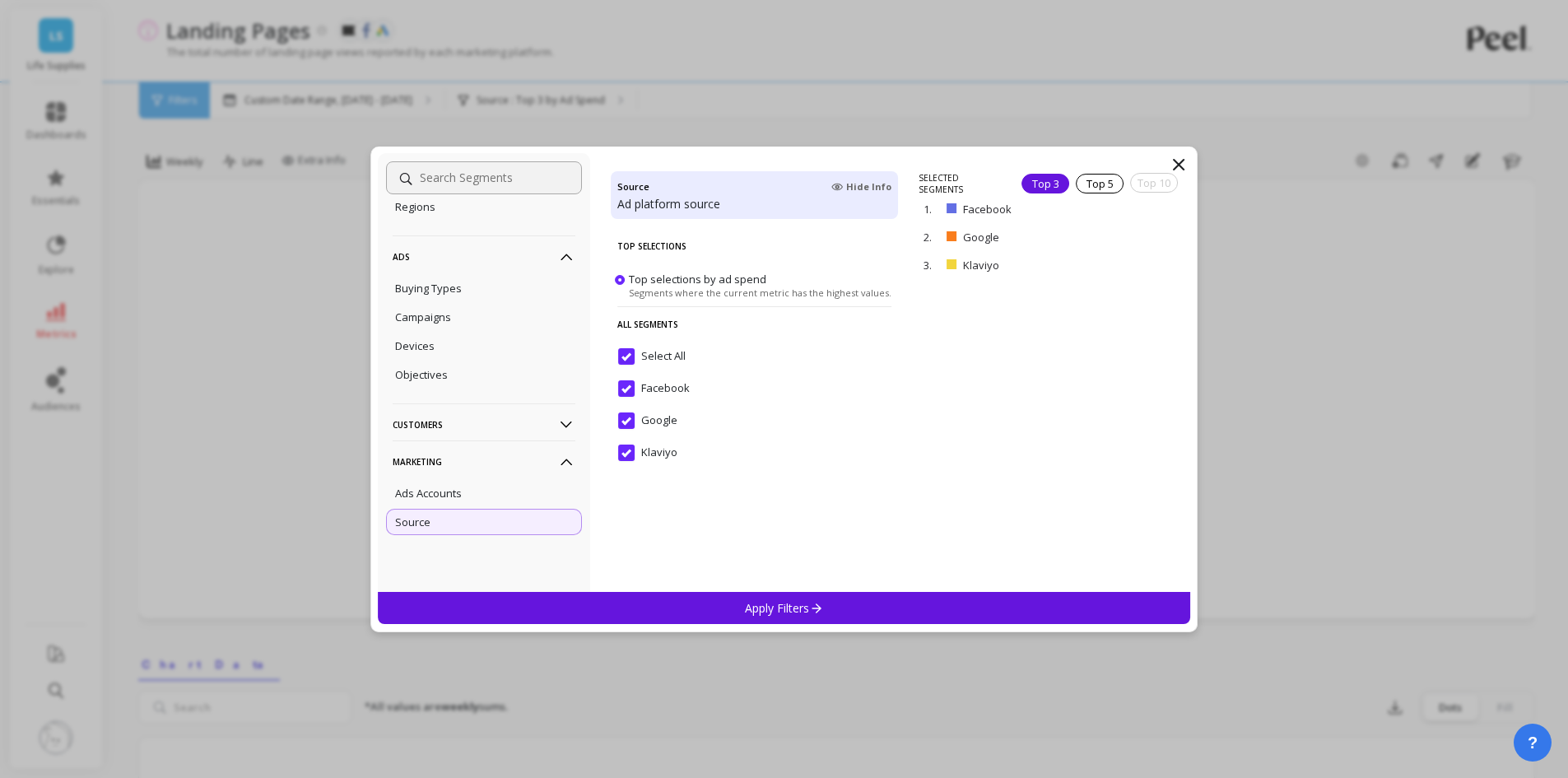
click at [449, 426] on p "Customers" at bounding box center [483, 424] width 182 height 42
click at [432, 455] on p "Data Source" at bounding box center [425, 456] width 61 height 15
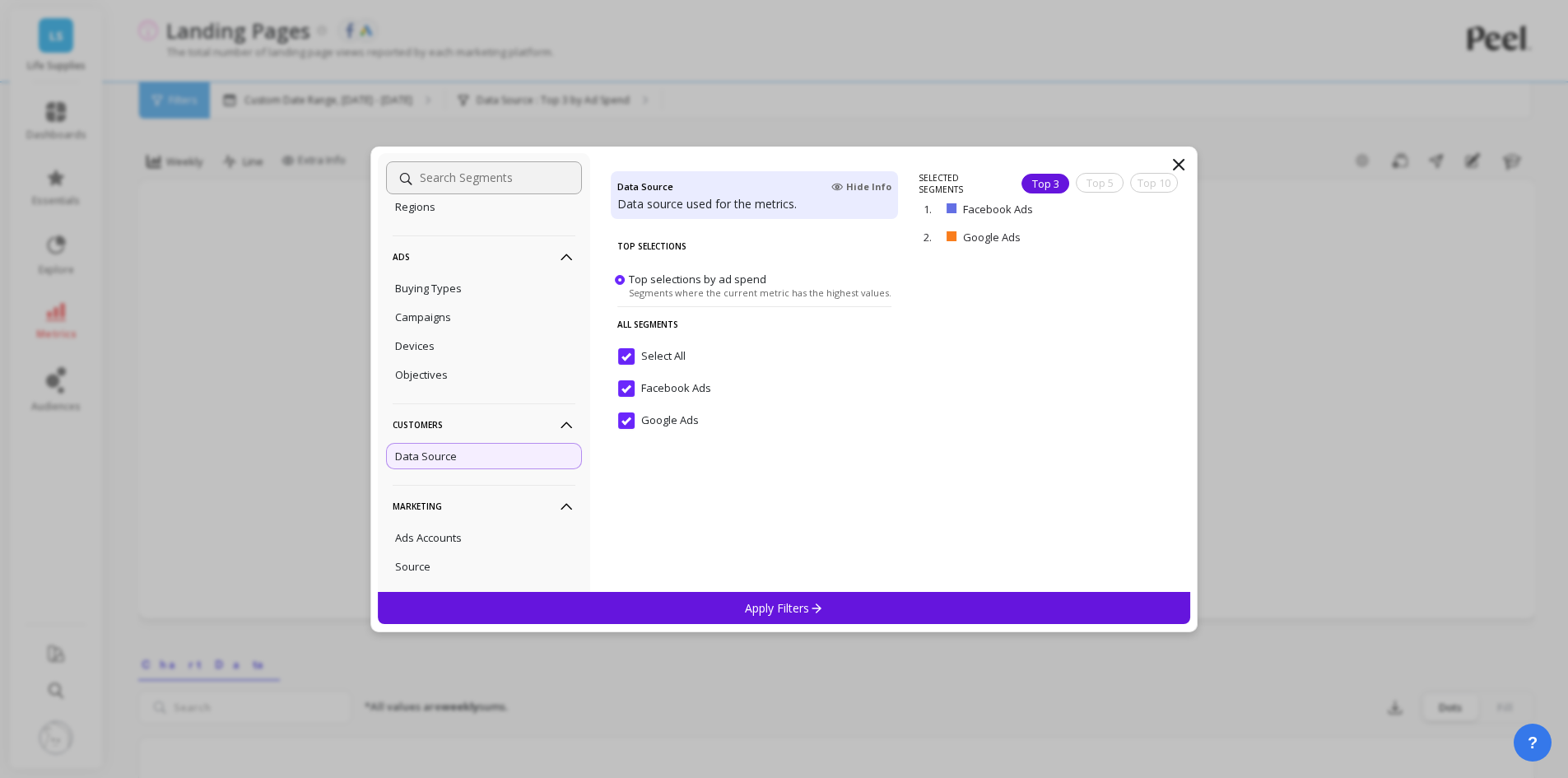
click at [1225, 220] on div "No filtering Overall Locations Countries Regions Ads Buying Types Campaigns Dev…" at bounding box center [784, 389] width 1568 height 778
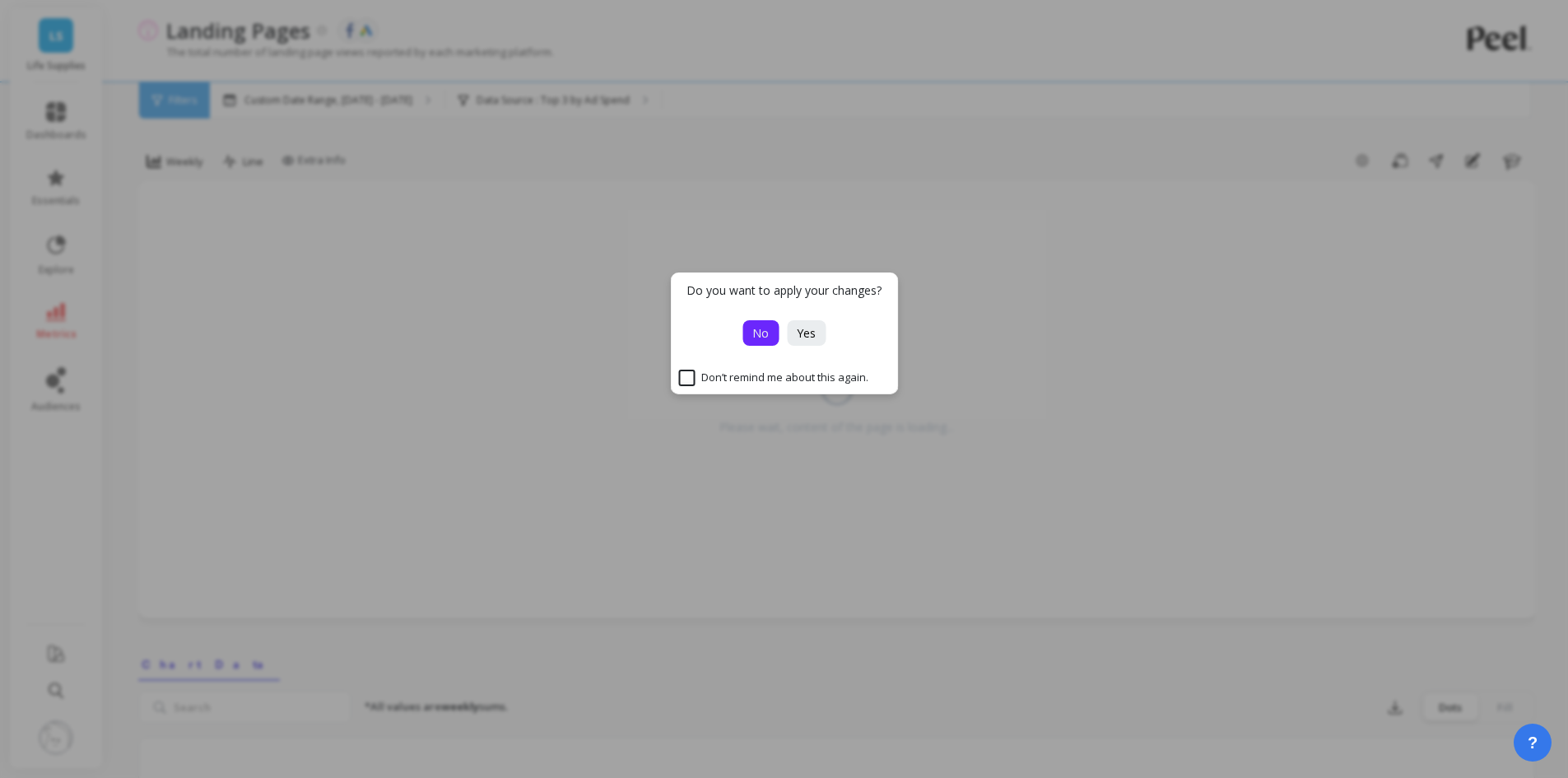
click at [751, 337] on button "No" at bounding box center [760, 333] width 36 height 26
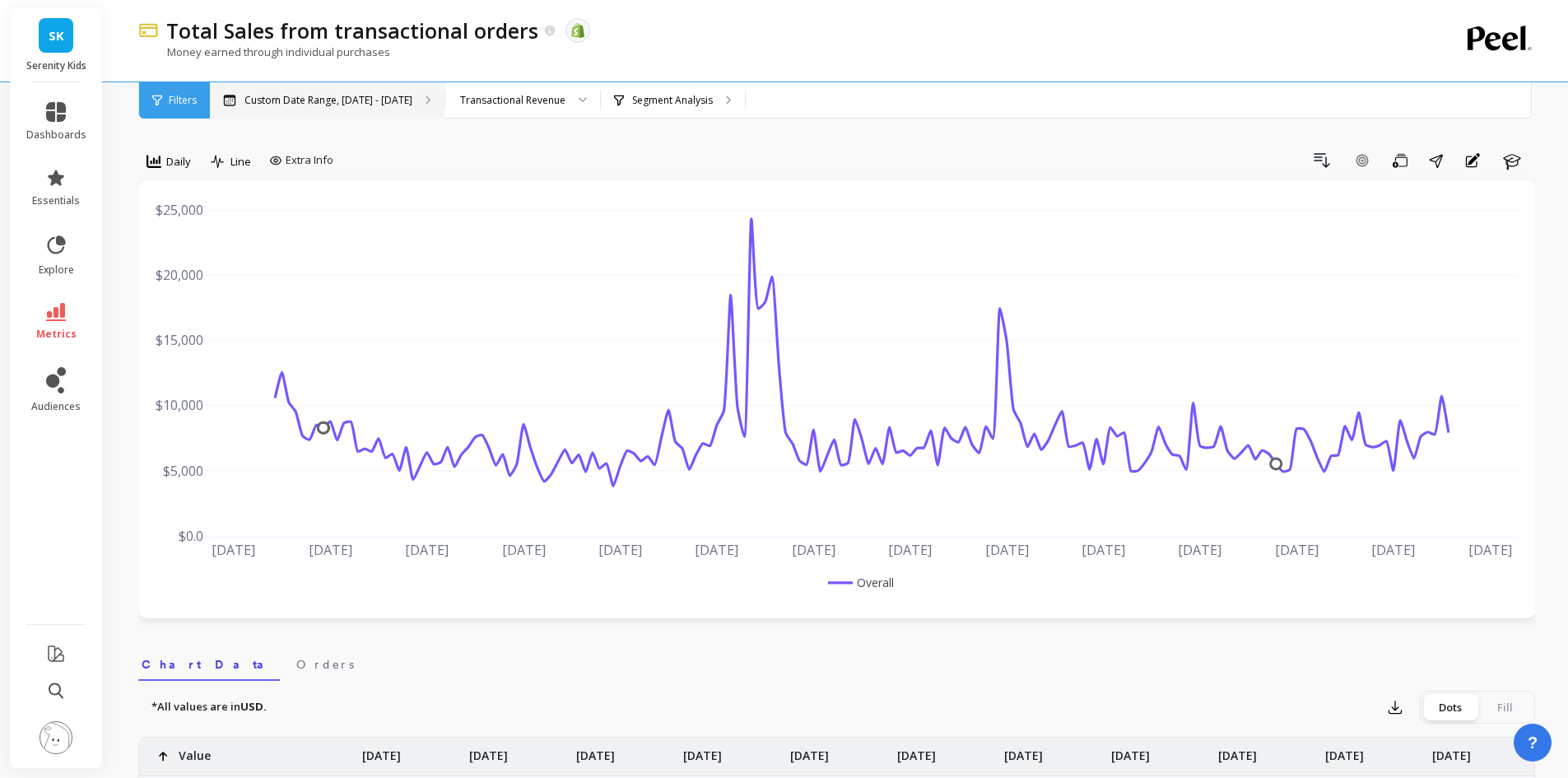
click at [360, 107] on div "Custom Date Range, [DATE] - [DATE]" at bounding box center [327, 100] width 235 height 36
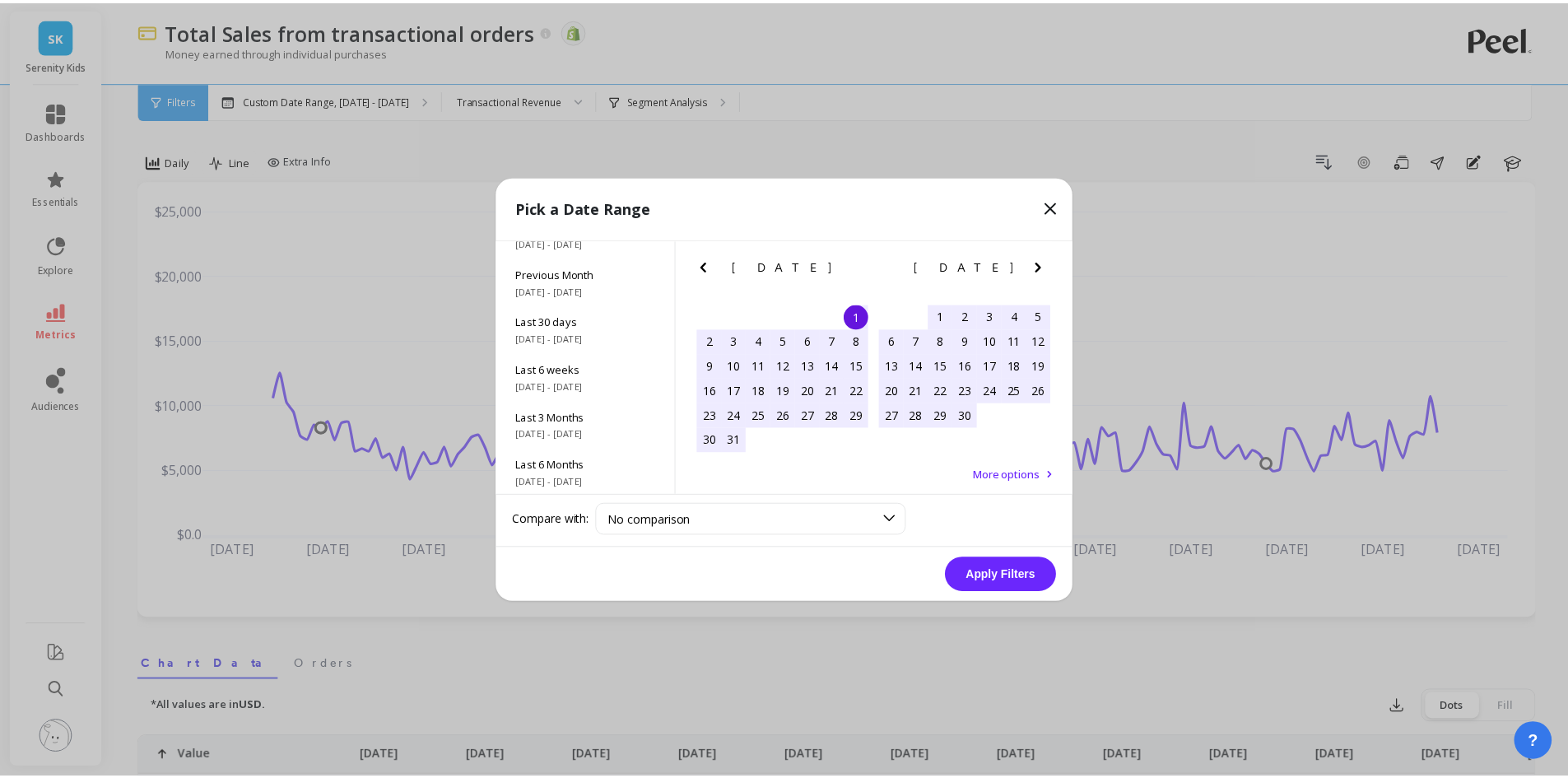
scroll to position [223, 0]
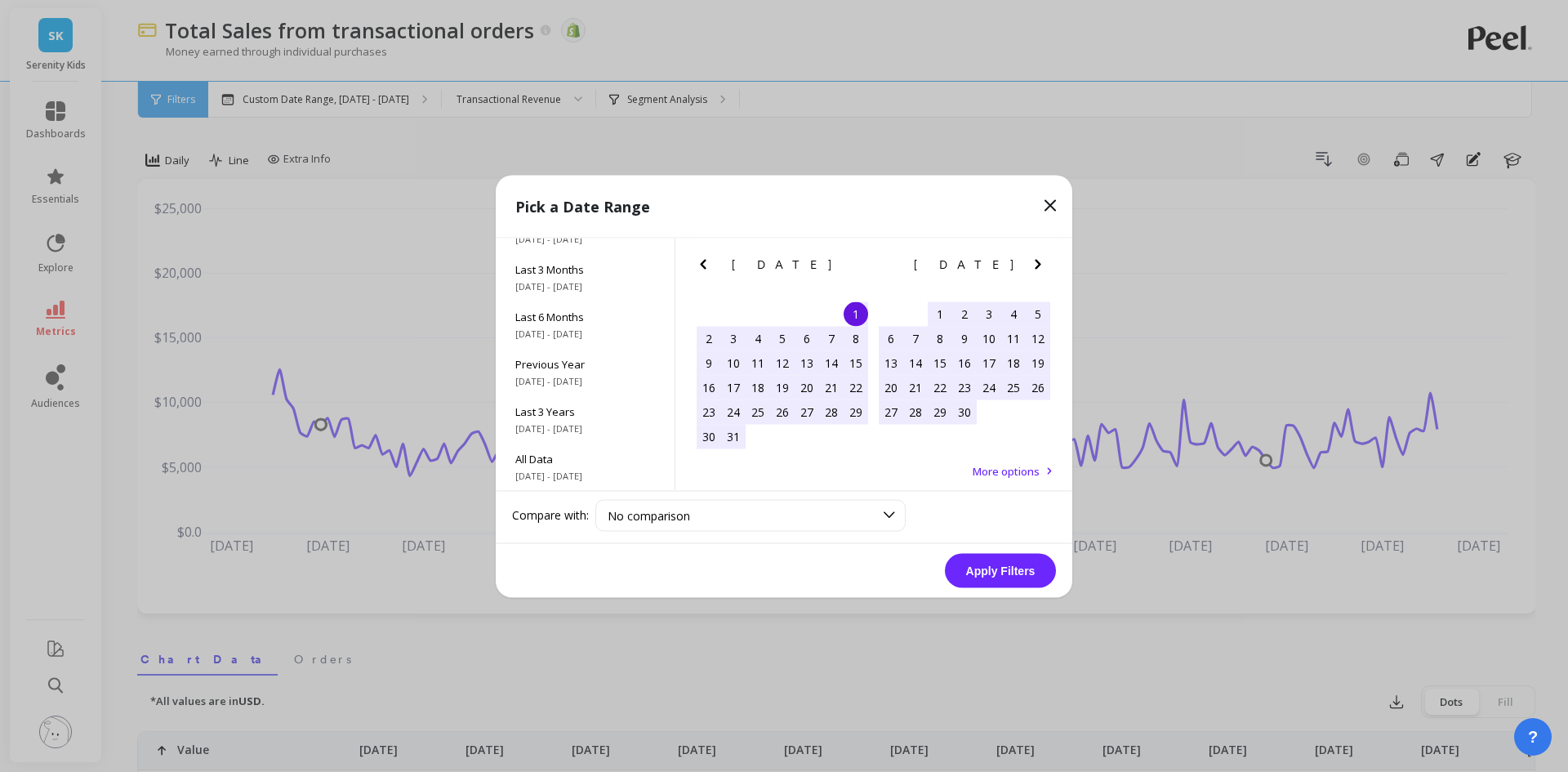
click at [1042, 260] on icon "Next Month" at bounding box center [1037, 264] width 19 height 19
click at [1041, 260] on icon "Next Month" at bounding box center [1037, 264] width 19 height 19
click at [1029, 266] on icon "Next Month" at bounding box center [1037, 264] width 19 height 19
click at [888, 361] on div "10" at bounding box center [891, 363] width 25 height 25
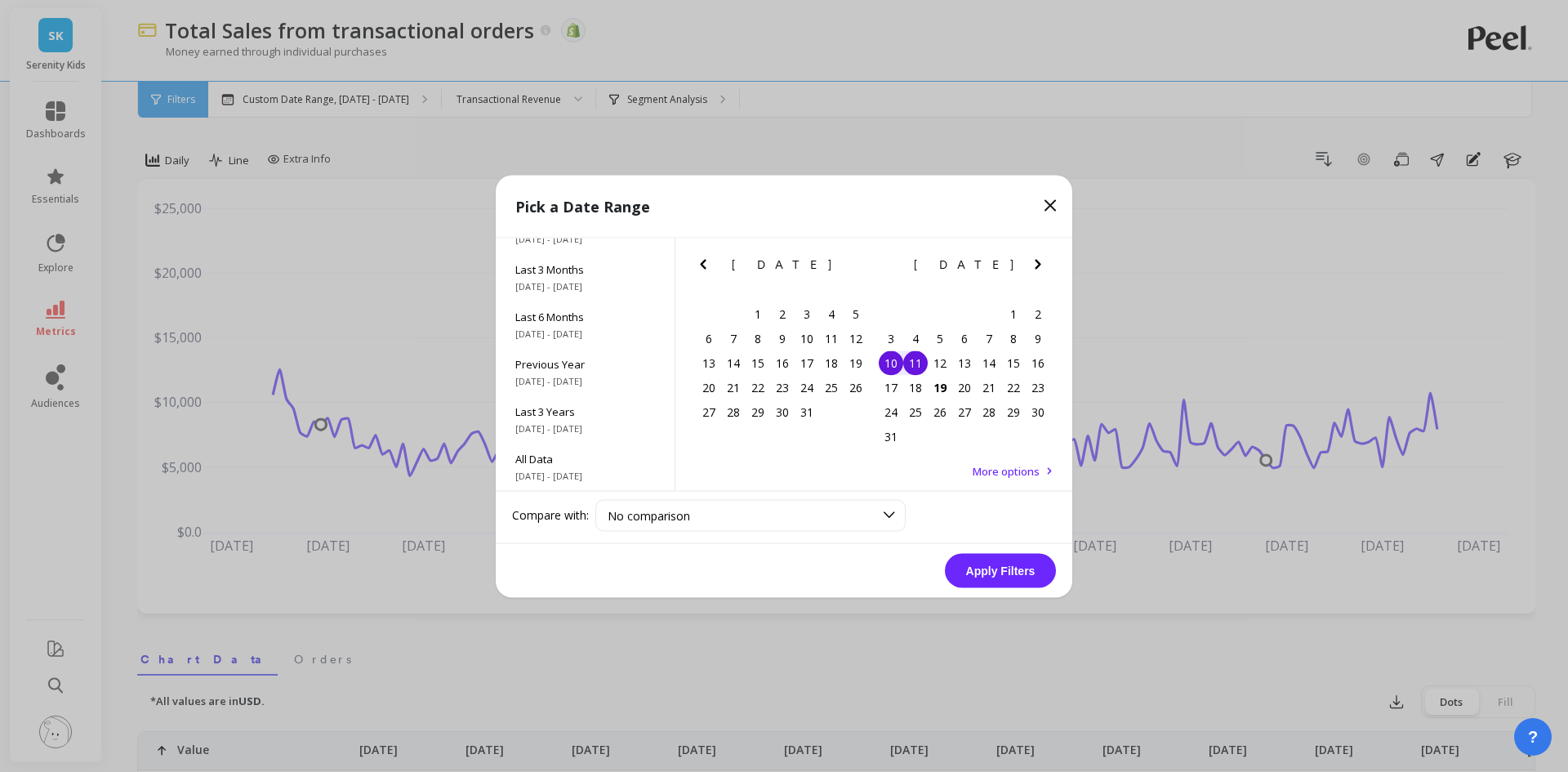
click at [918, 369] on div "11" at bounding box center [916, 363] width 25 height 25
click at [916, 389] on div "18" at bounding box center [916, 387] width 25 height 25
click at [916, 367] on div "11" at bounding box center [916, 363] width 25 height 25
click at [918, 385] on div "18" at bounding box center [916, 387] width 25 height 25
click at [999, 578] on button "Apply Filters" at bounding box center [1000, 570] width 111 height 34
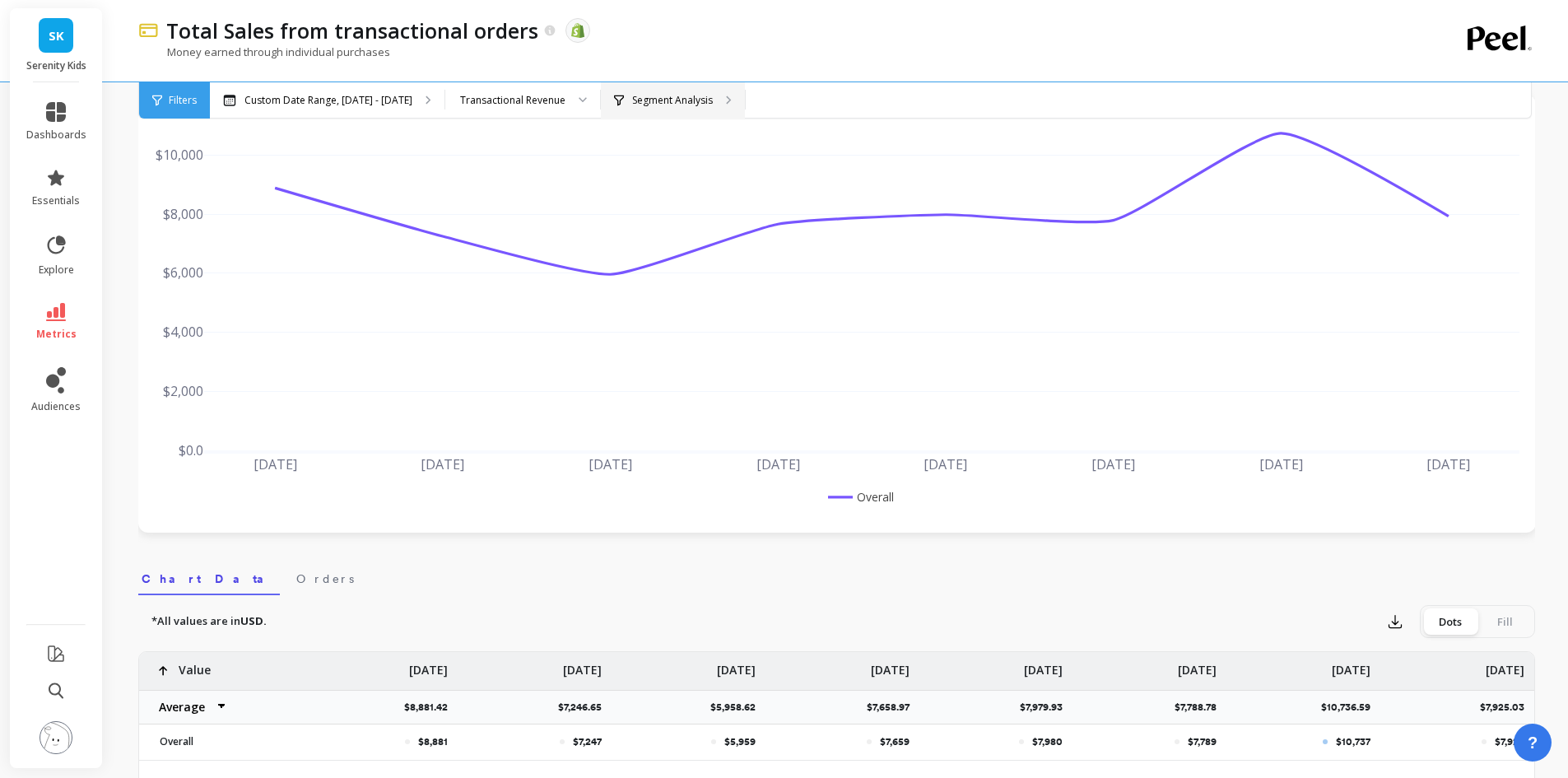
scroll to position [165, 0]
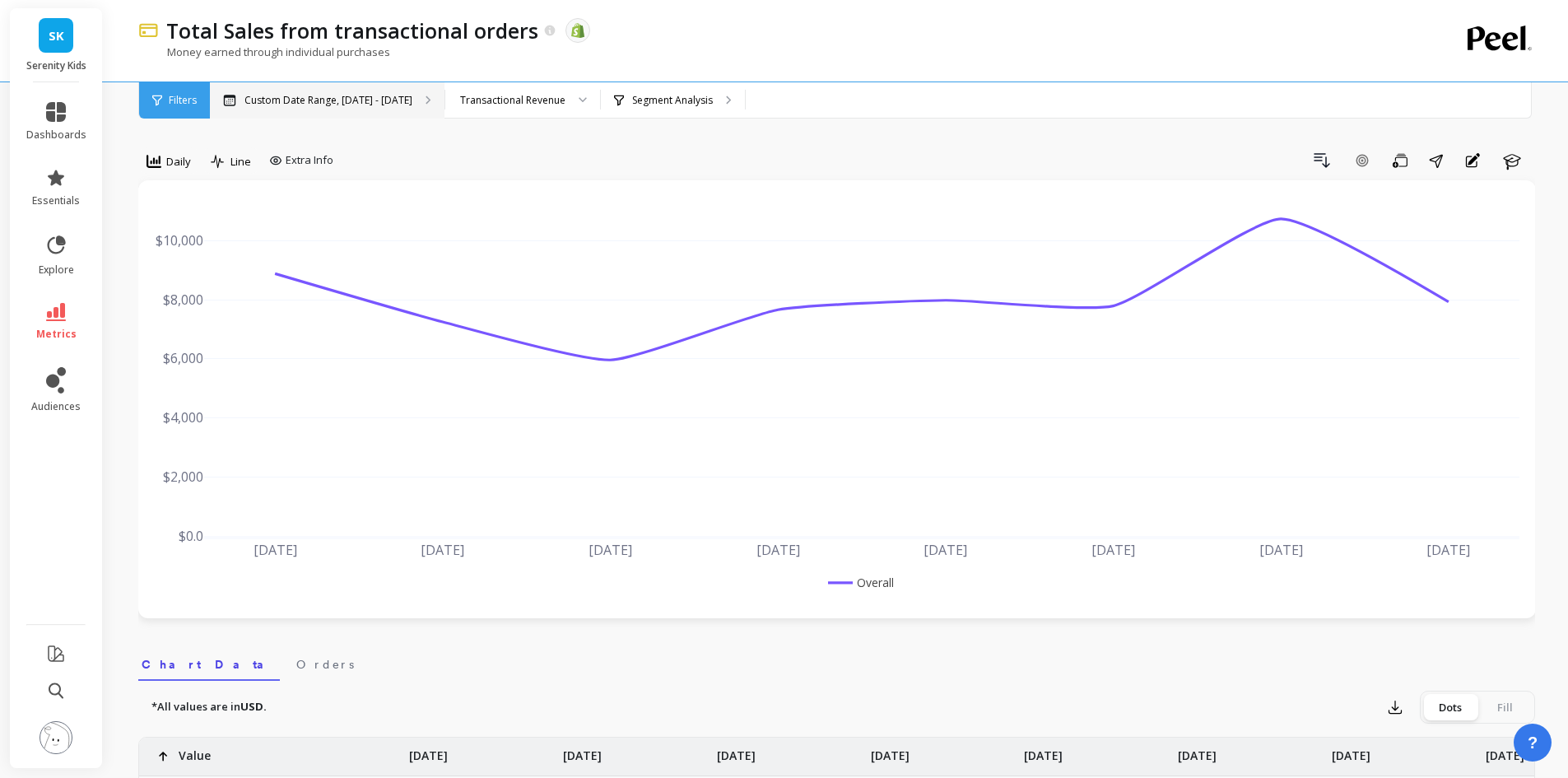
click at [370, 101] on p "Custom Date Range, Aug 11 - Aug 18" at bounding box center [328, 100] width 168 height 13
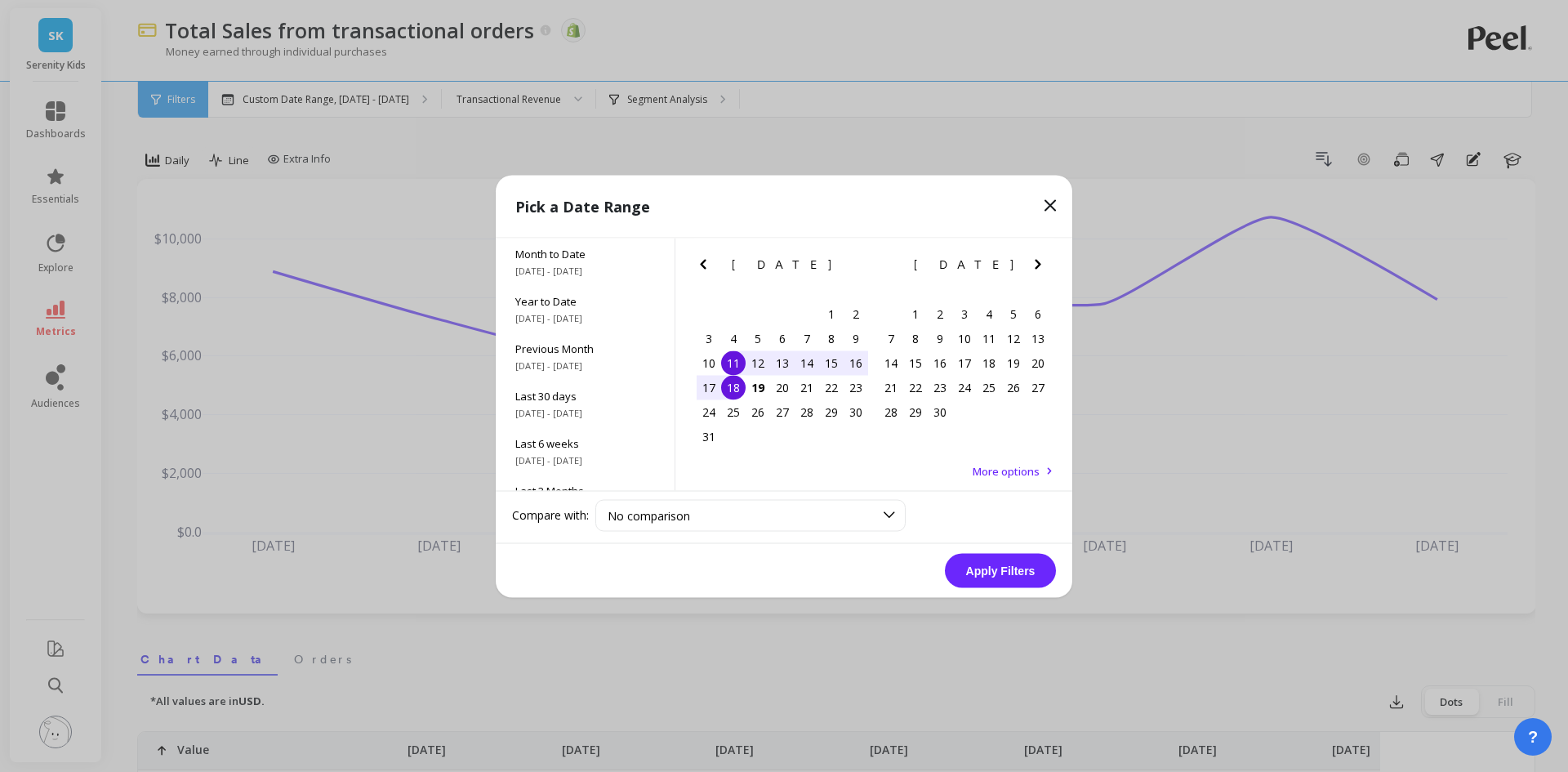
click at [1053, 213] on icon at bounding box center [1050, 205] width 19 height 19
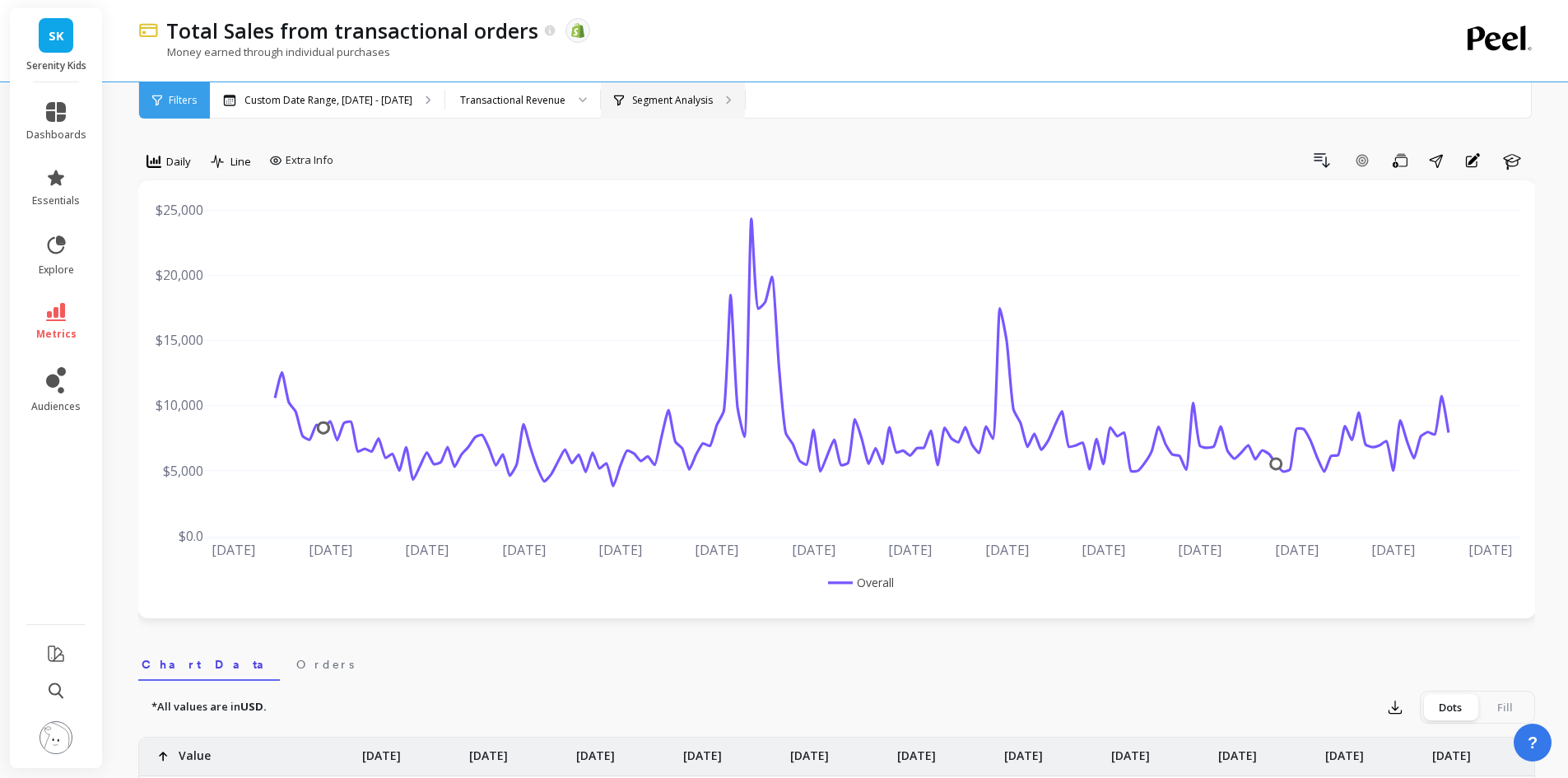
click at [662, 95] on p "Segment Analysis" at bounding box center [672, 100] width 81 height 13
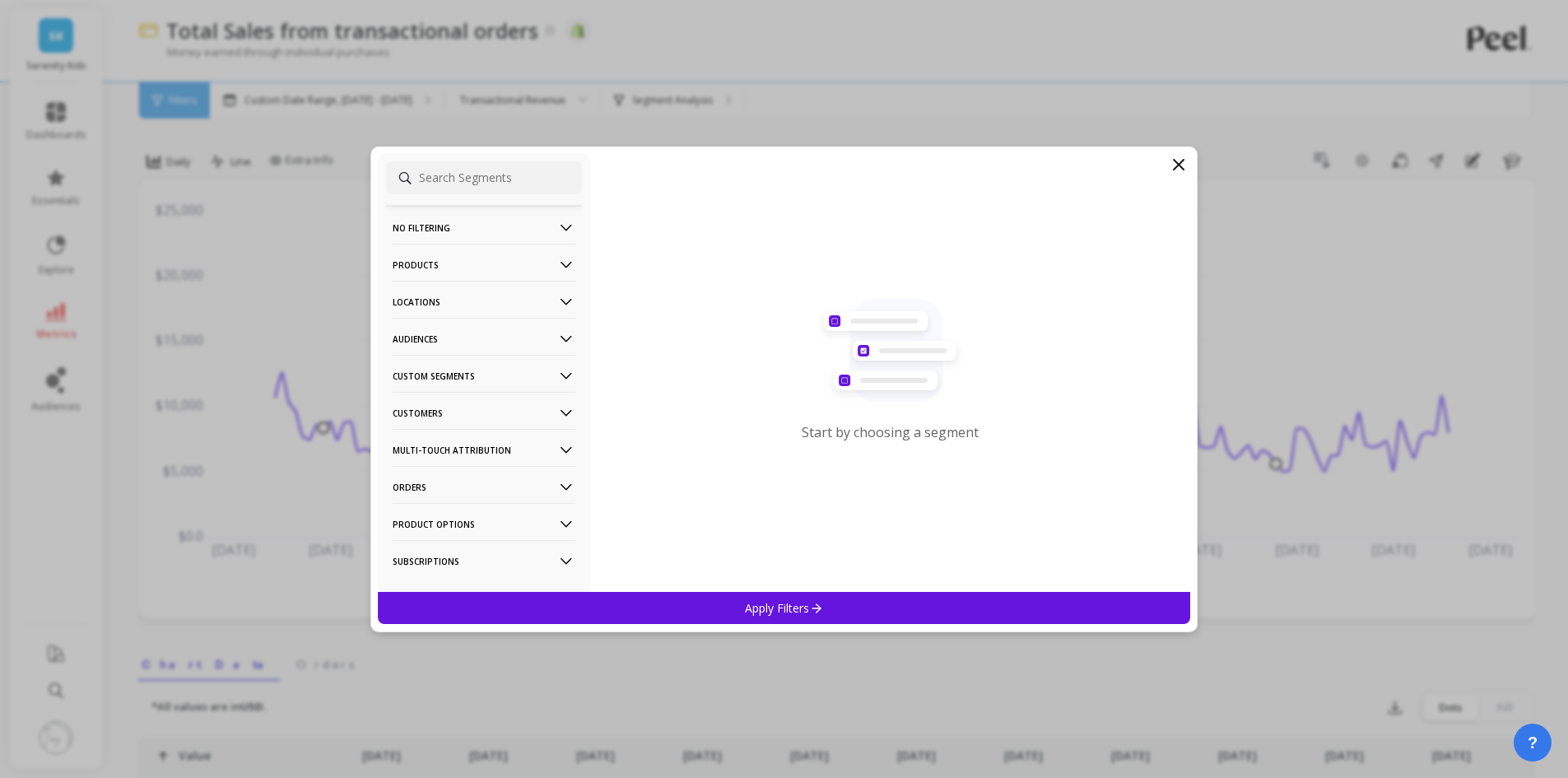
click at [463, 312] on p "Locations" at bounding box center [483, 301] width 182 height 42
click at [451, 356] on div "Countries" at bounding box center [484, 362] width 196 height 27
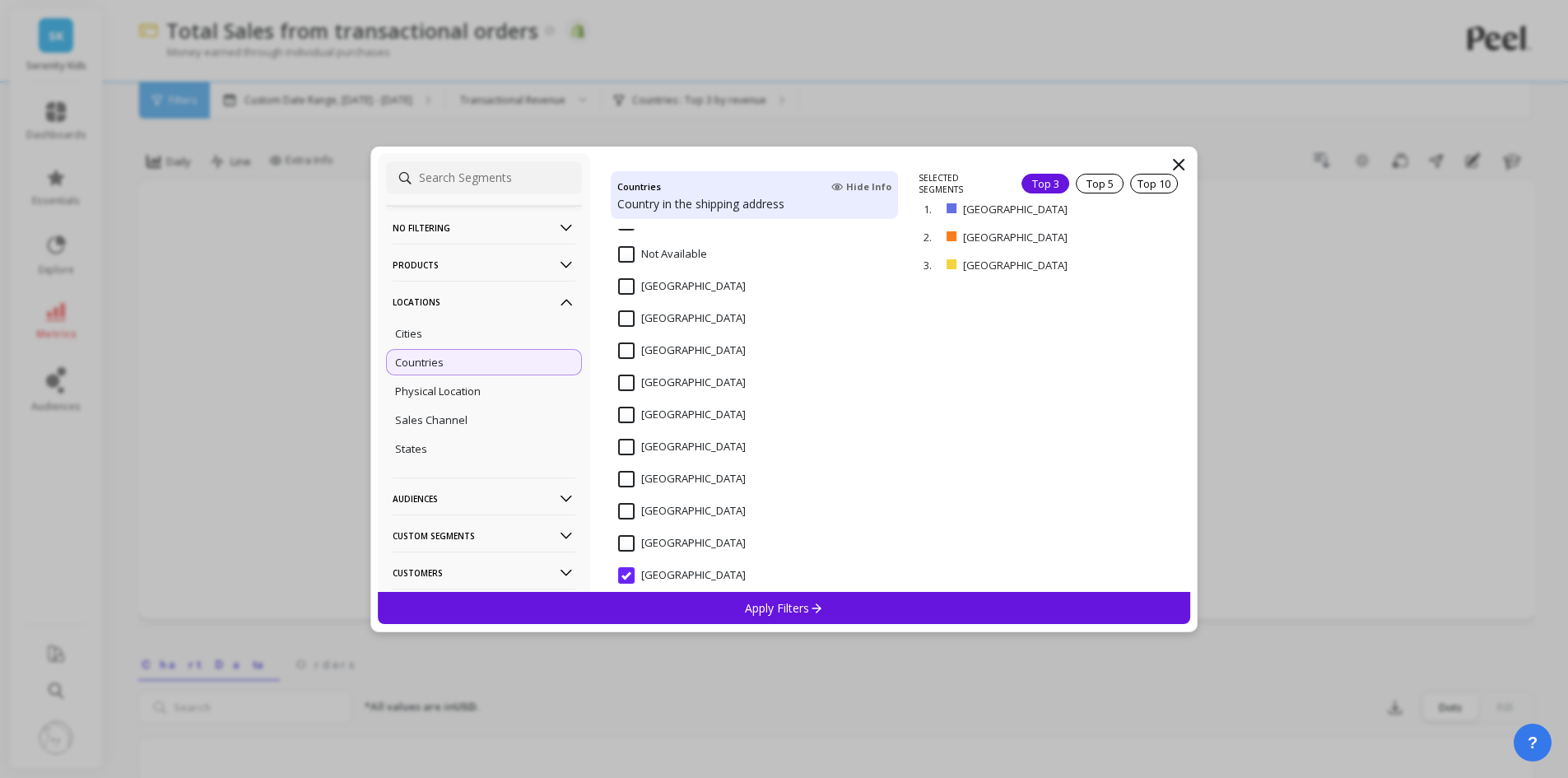
scroll to position [558, 0]
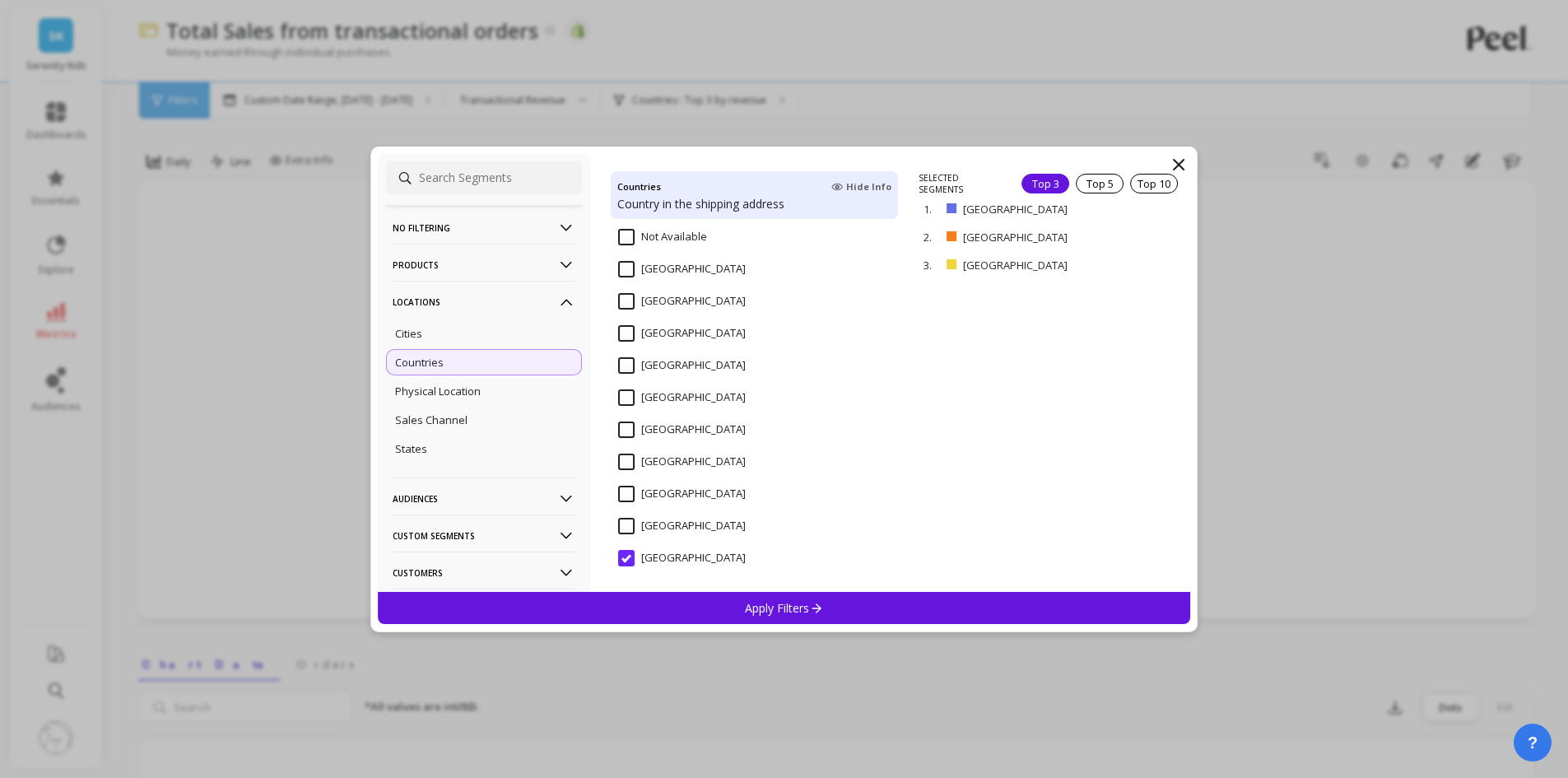
click at [1180, 161] on icon at bounding box center [1178, 165] width 20 height 20
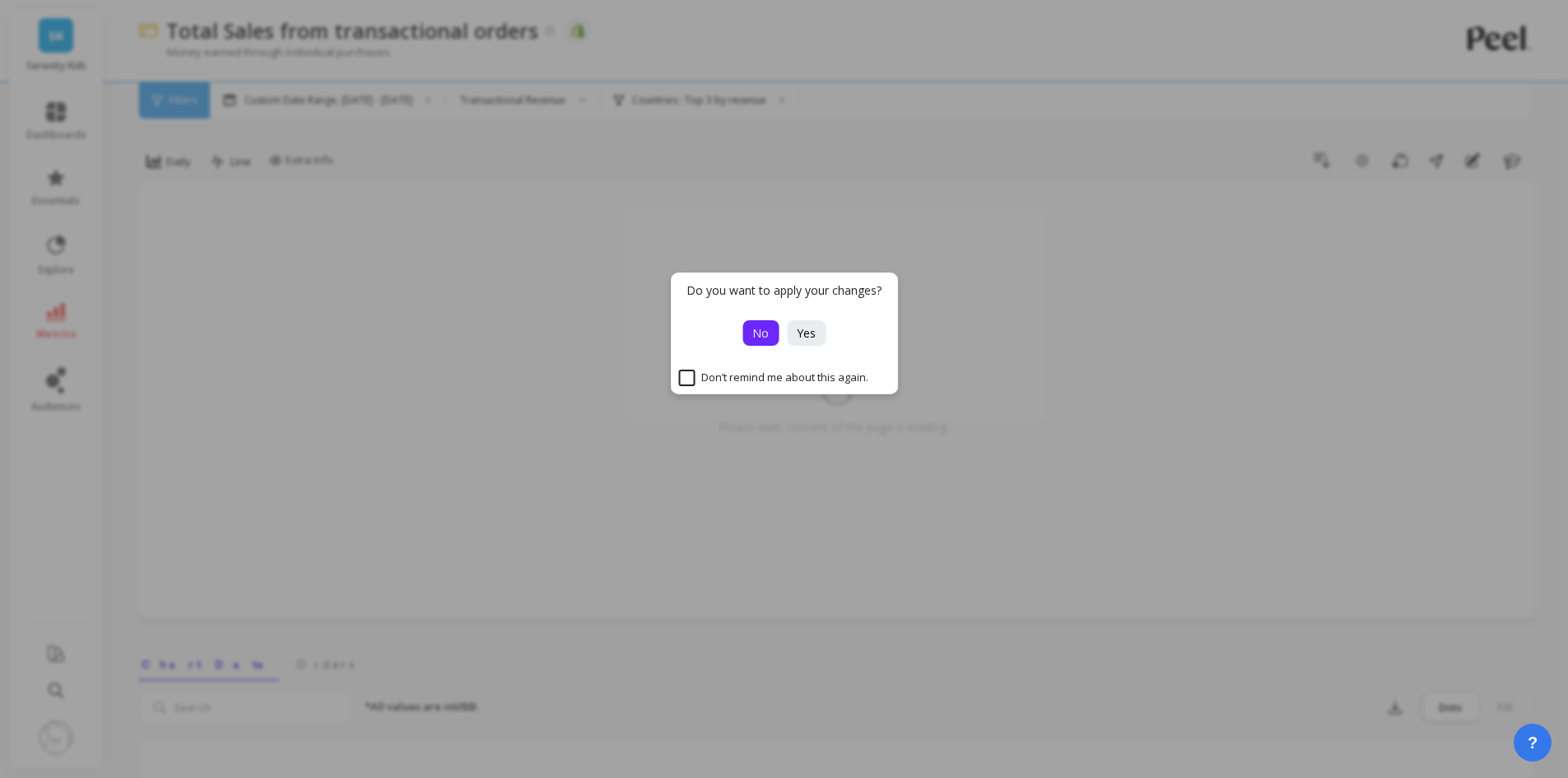
click at [772, 327] on button "No" at bounding box center [760, 333] width 36 height 26
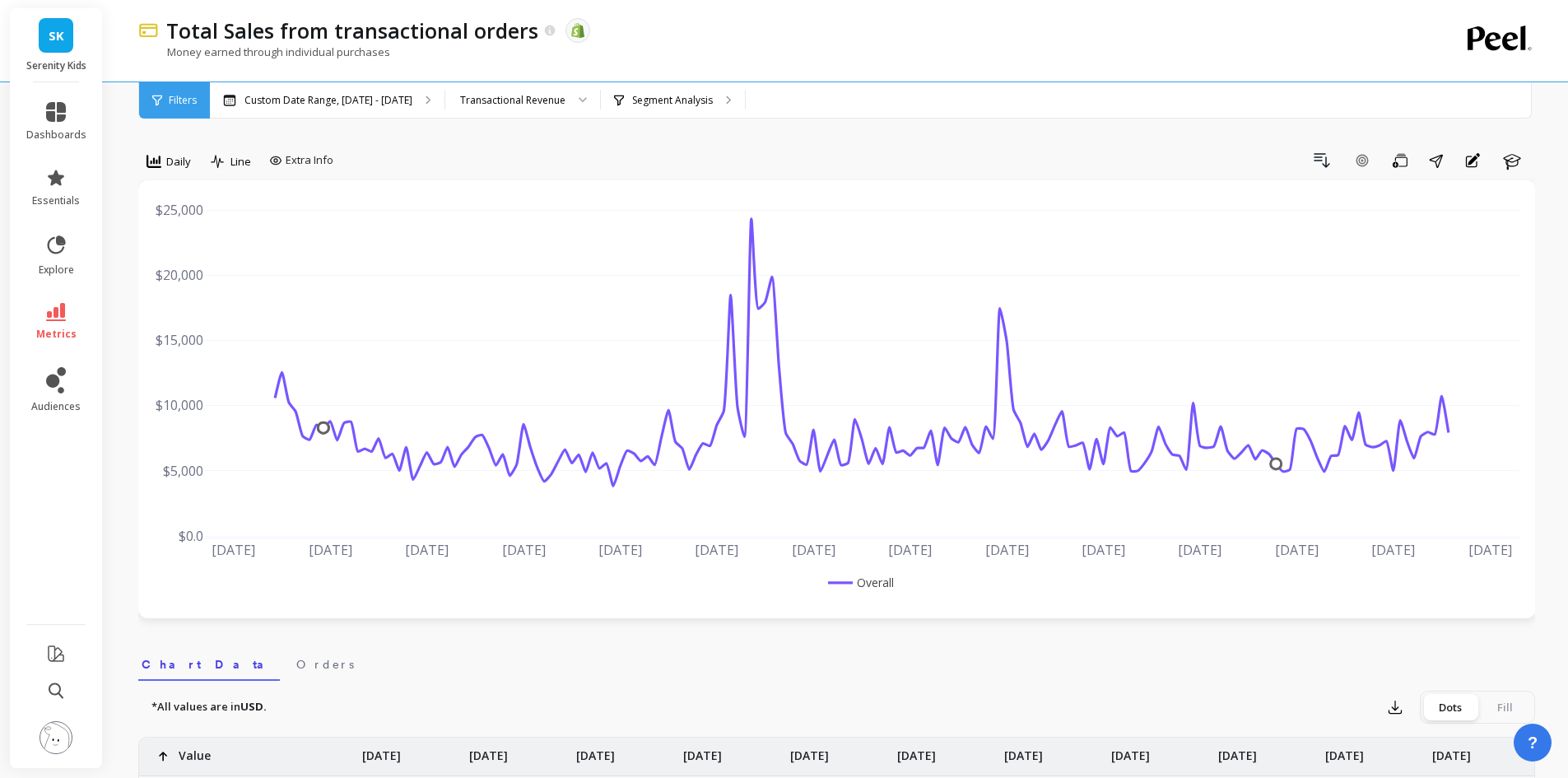
click at [182, 98] on span "Filters" at bounding box center [182, 100] width 28 height 13
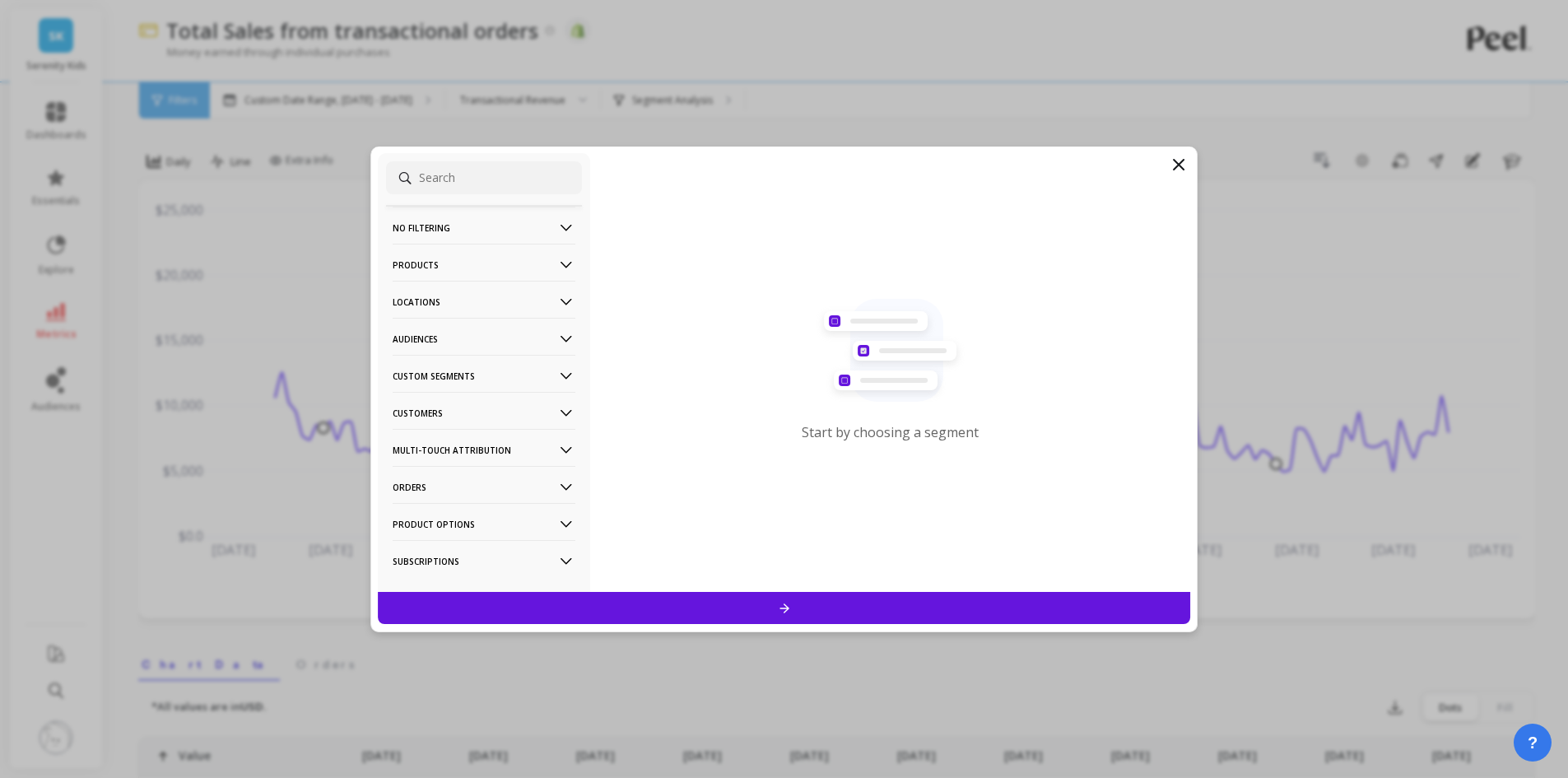
click at [492, 258] on p "Products" at bounding box center [483, 264] width 182 height 42
click at [1182, 156] on icon at bounding box center [1178, 165] width 20 height 20
